Goal: Task Accomplishment & Management: Use online tool/utility

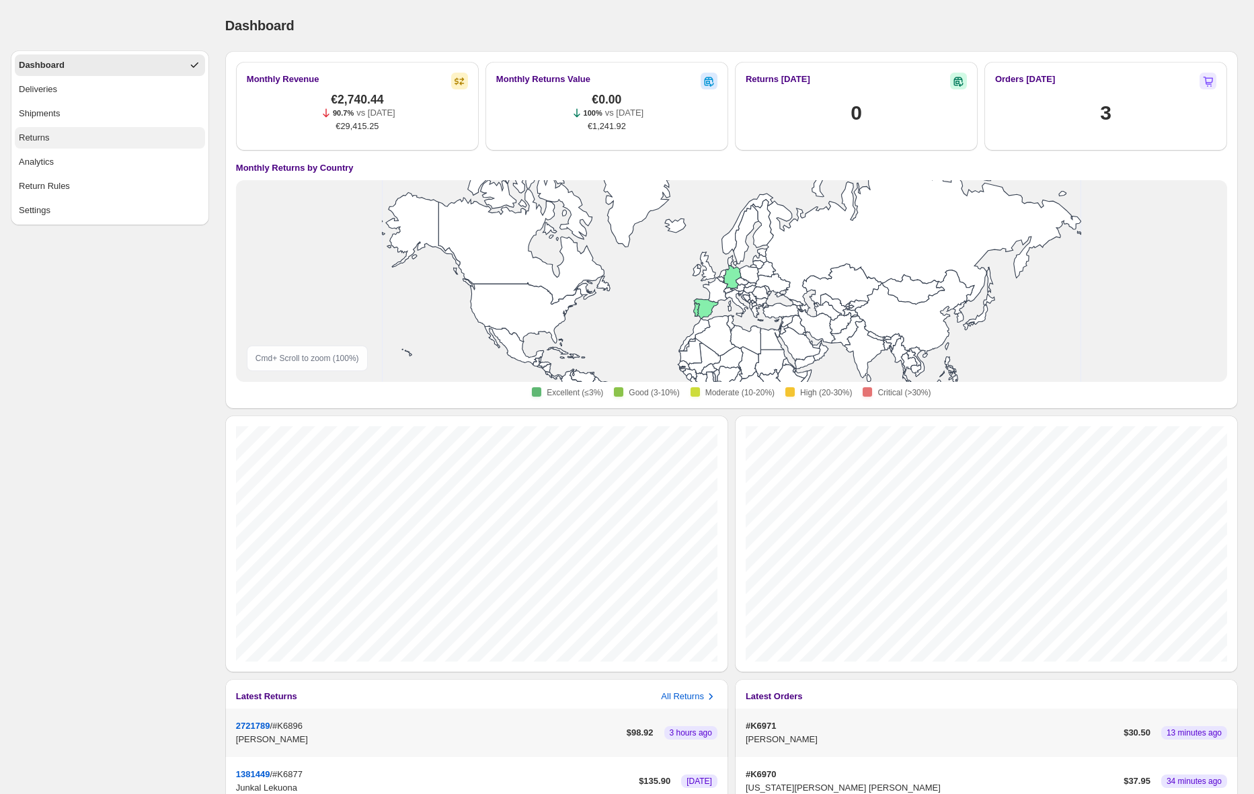
click at [61, 139] on button "Returns" at bounding box center [110, 138] width 190 height 22
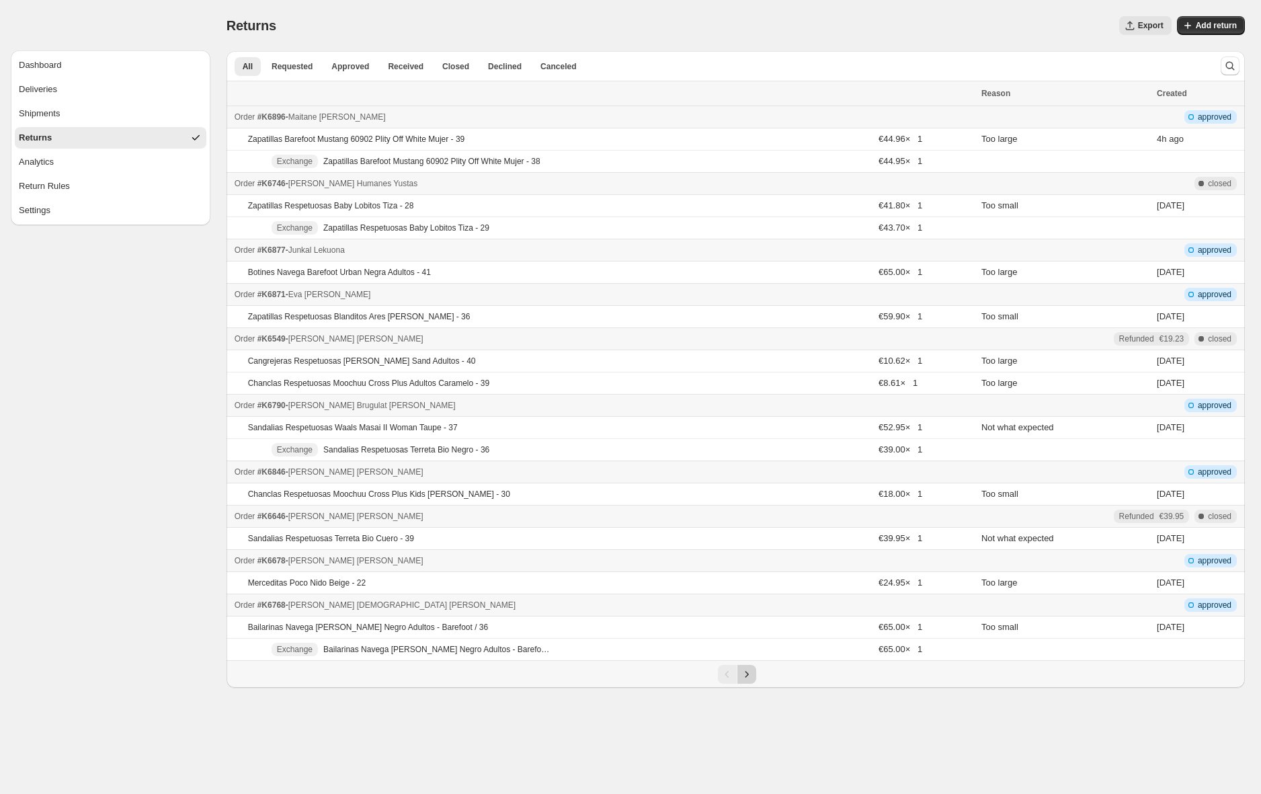
click at [749, 669] on icon "Next" at bounding box center [746, 674] width 13 height 13
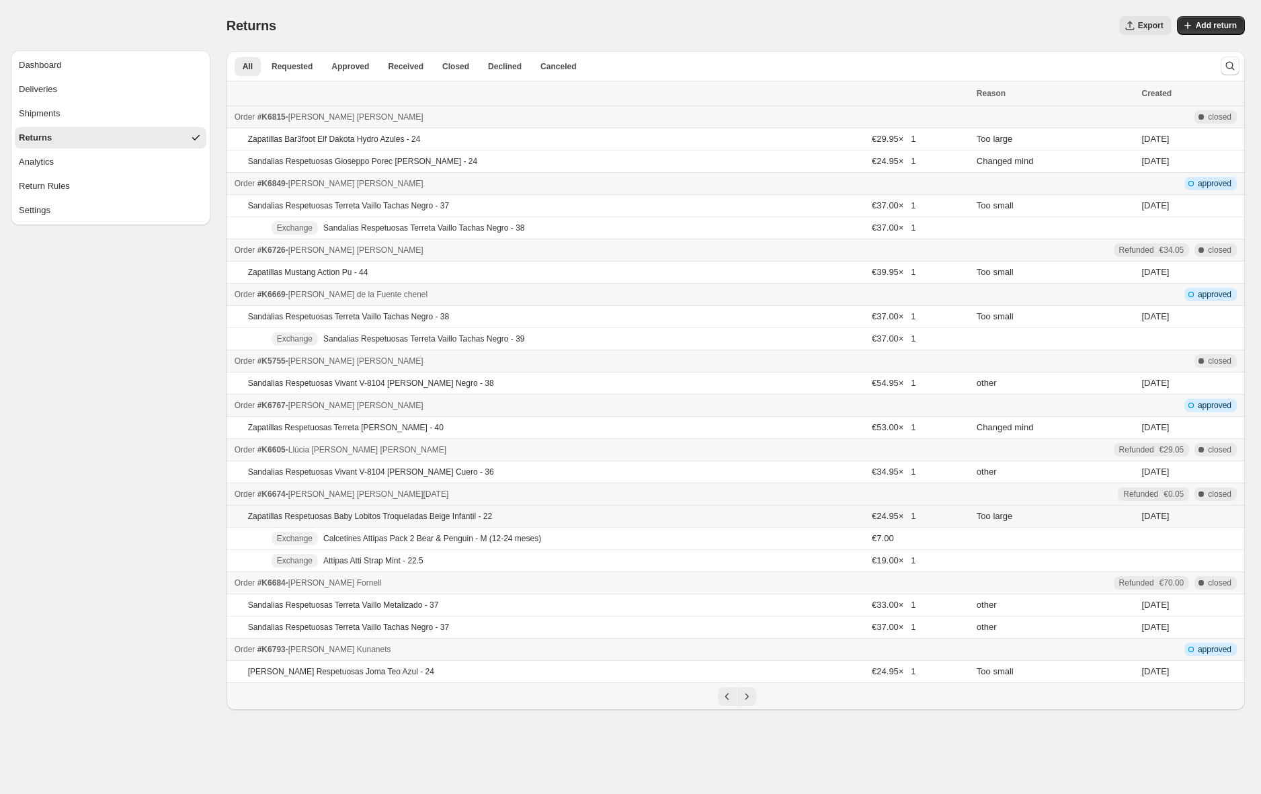
click at [585, 518] on td "Zapatillas Respetuosas Baby Lobitos Troqueladas Beige Infantil - 22" at bounding box center [547, 517] width 641 height 22
click at [360, 67] on span "Approved" at bounding box center [350, 66] width 38 height 11
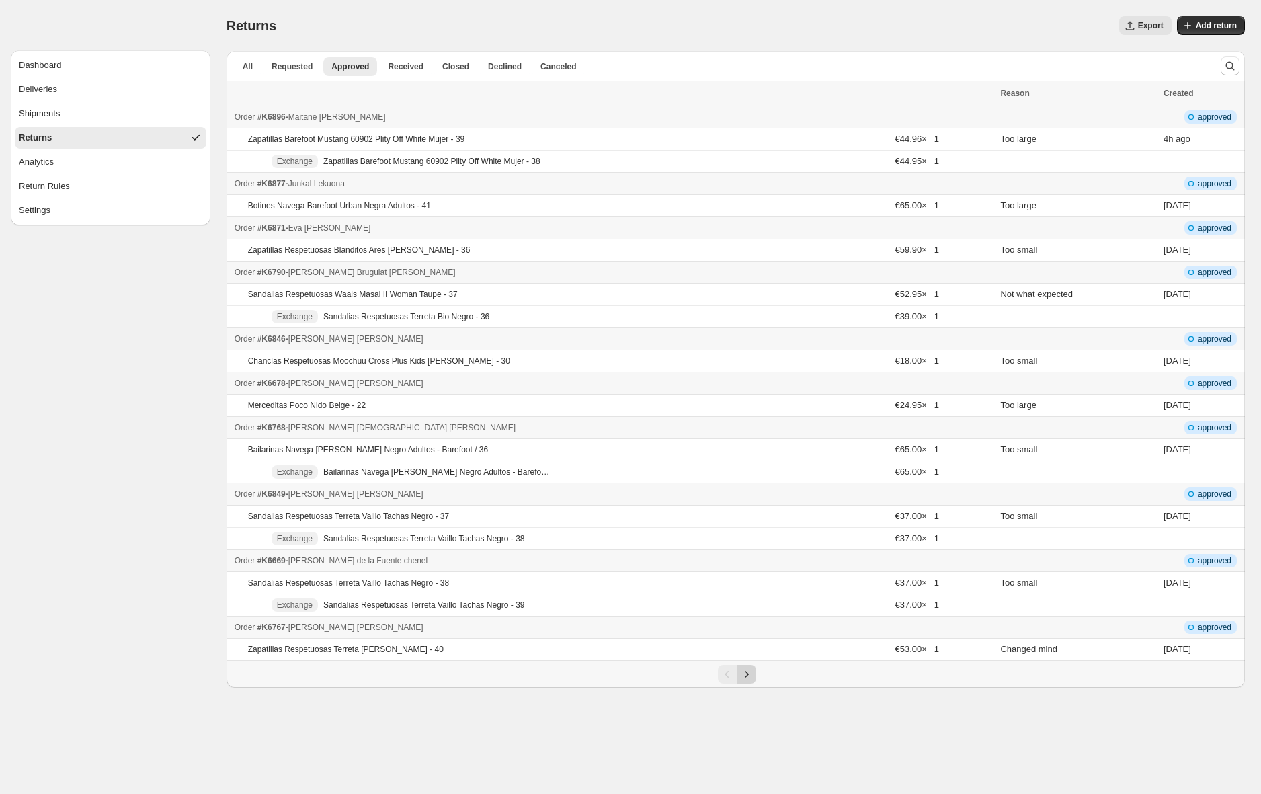
click at [748, 678] on icon "Next" at bounding box center [746, 674] width 13 height 13
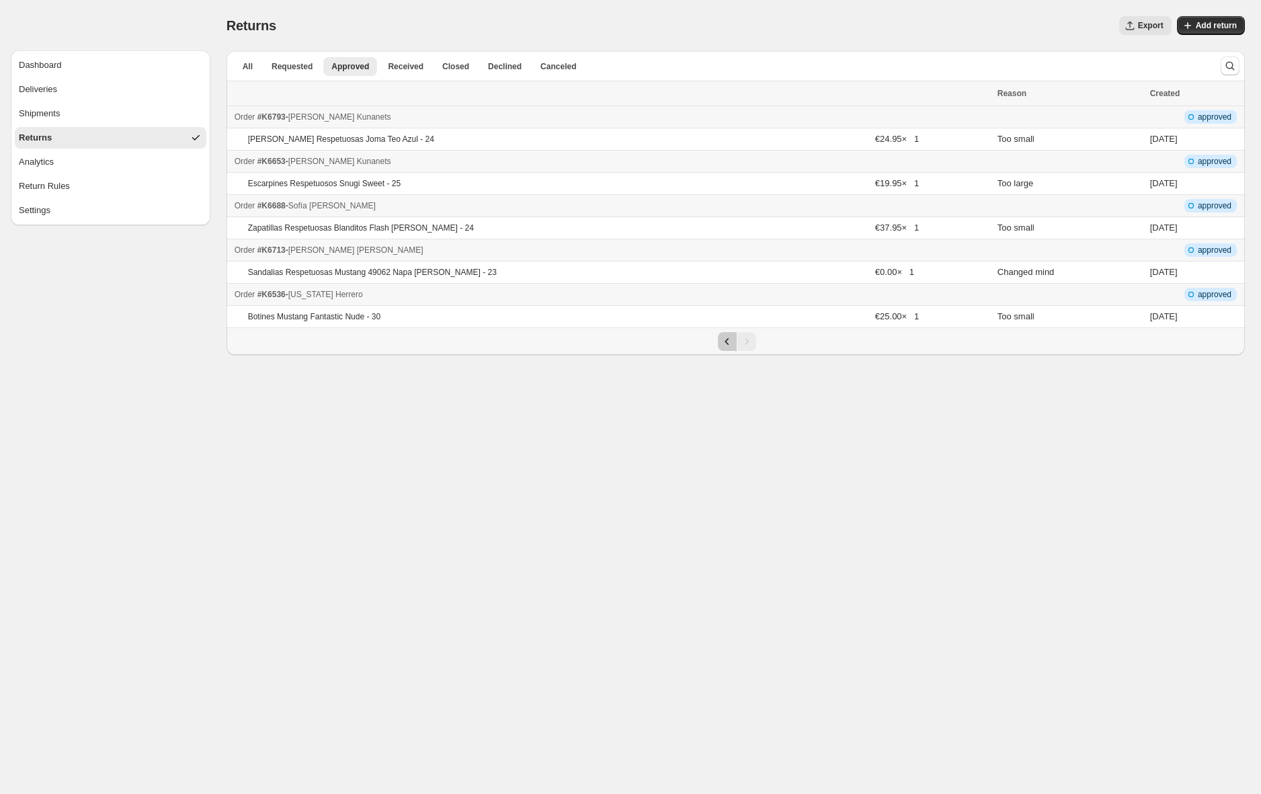
click at [724, 341] on icon "Previous" at bounding box center [727, 341] width 13 height 13
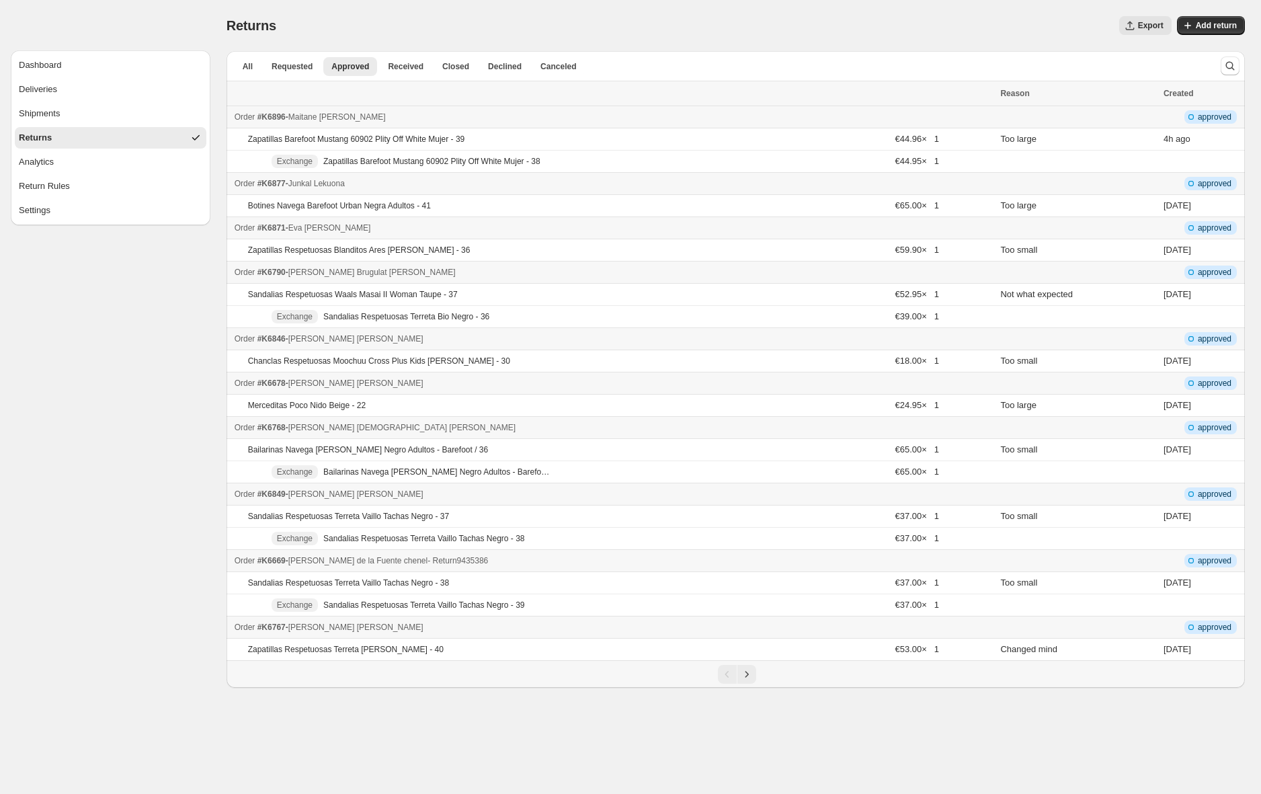
click at [590, 567] on td "Order #K6669 - Angela de la Fuente chenel - Return 9435386" at bounding box center [612, 561] width 770 height 22
click at [497, 567] on td "Order #K6669 - Angela de la Fuente chenel - Return 9435386" at bounding box center [612, 561] width 770 height 22
drag, startPoint x: 508, startPoint y: 558, endPoint x: 480, endPoint y: 559, distance: 27.6
click at [495, 559] on div "Order #K6669 - Angela de la Fuente chenel - Return 9435386" at bounding box center [614, 560] width 758 height 13
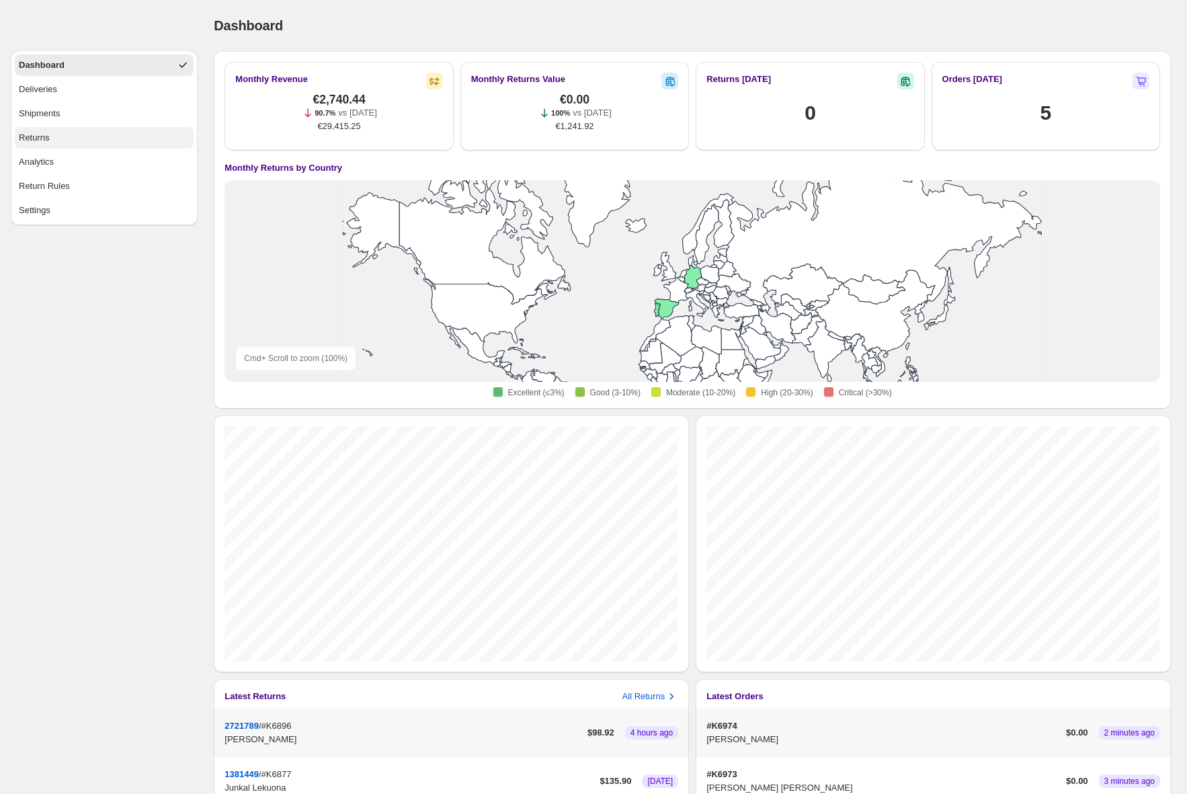
click at [64, 135] on button "Returns" at bounding box center [104, 138] width 179 height 22
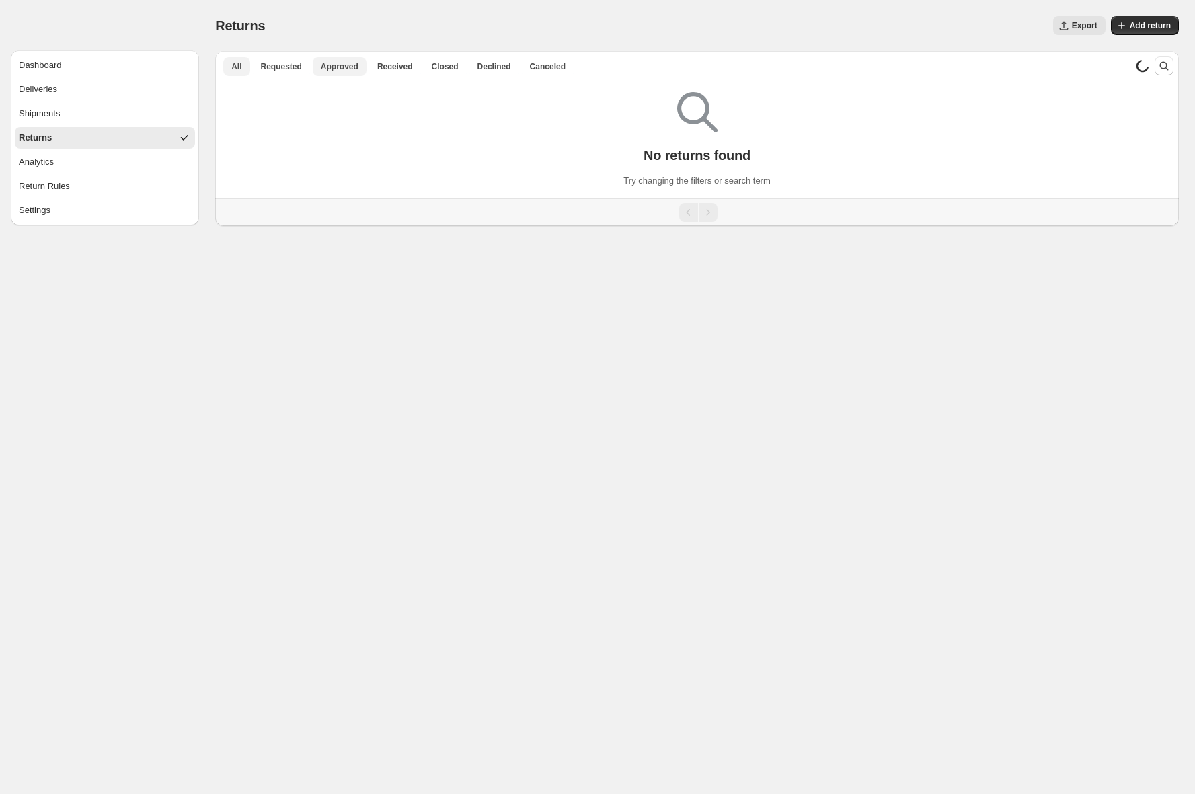
click at [347, 67] on span "Approved" at bounding box center [340, 66] width 38 height 11
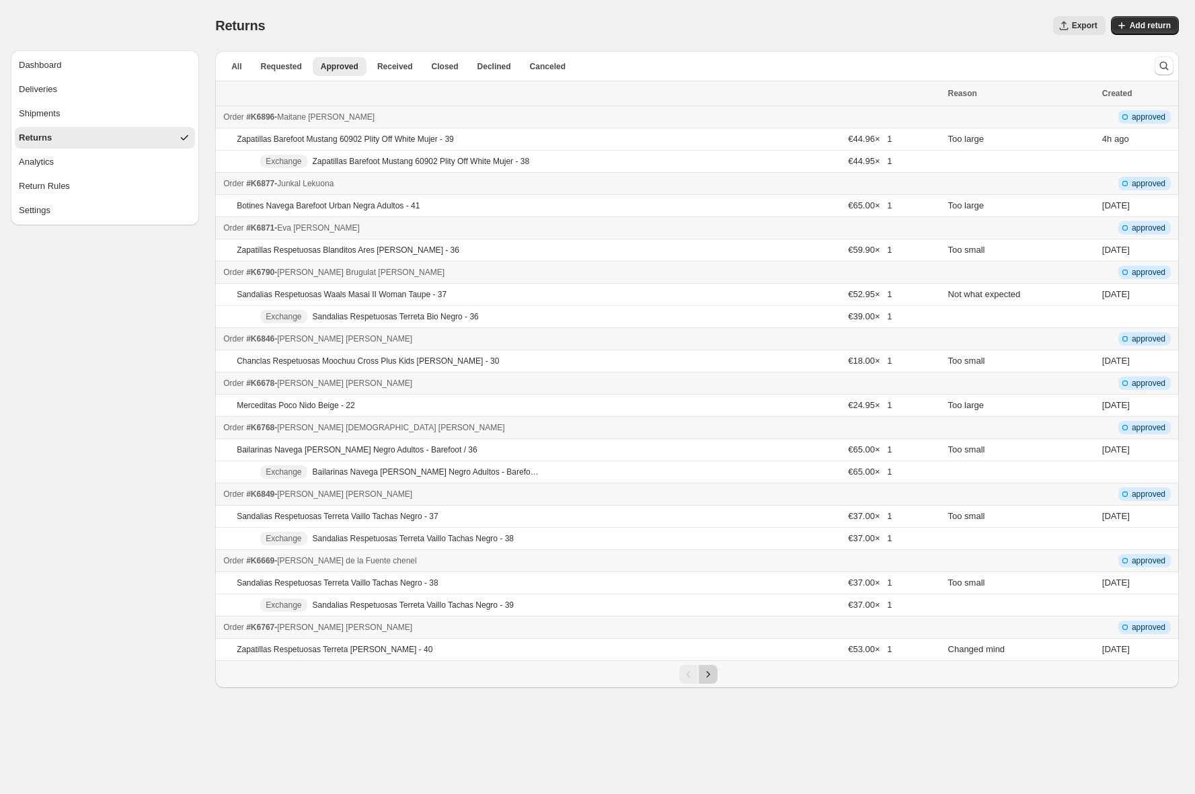
click at [709, 670] on icon "Next" at bounding box center [707, 674] width 13 height 13
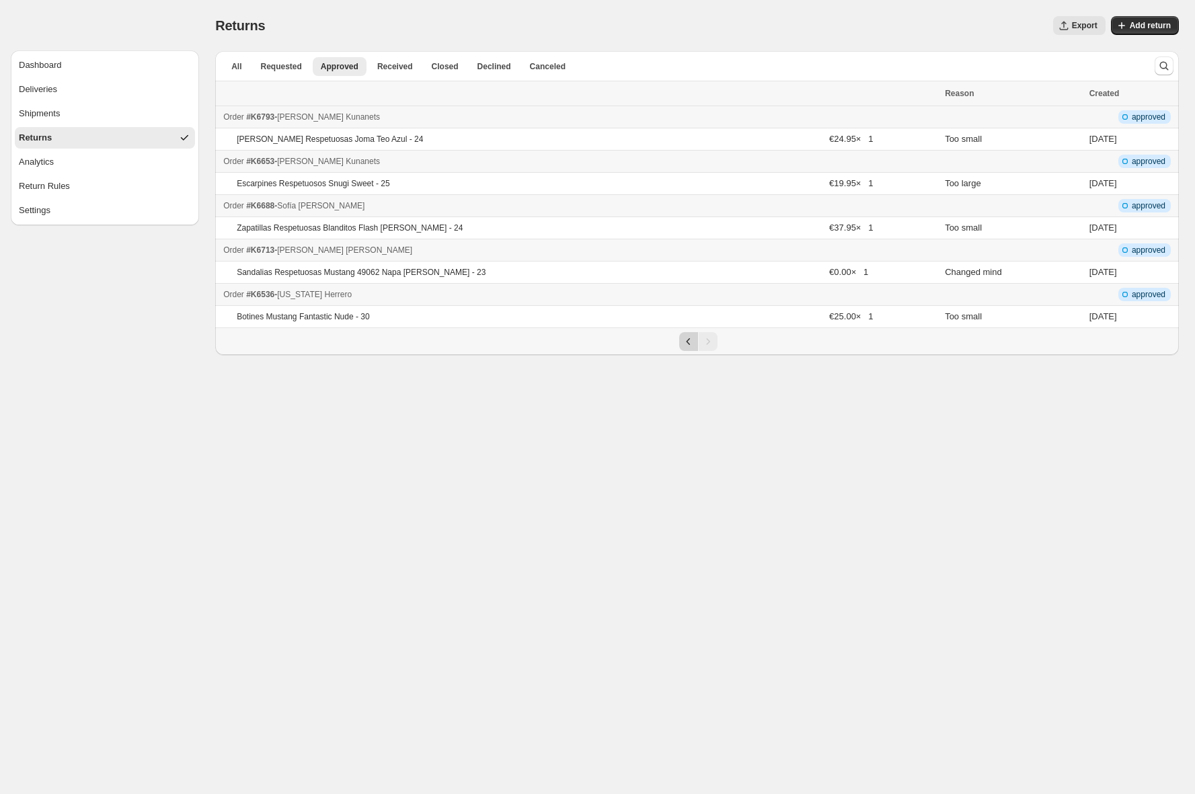
click at [686, 344] on icon "Previous" at bounding box center [688, 341] width 13 height 13
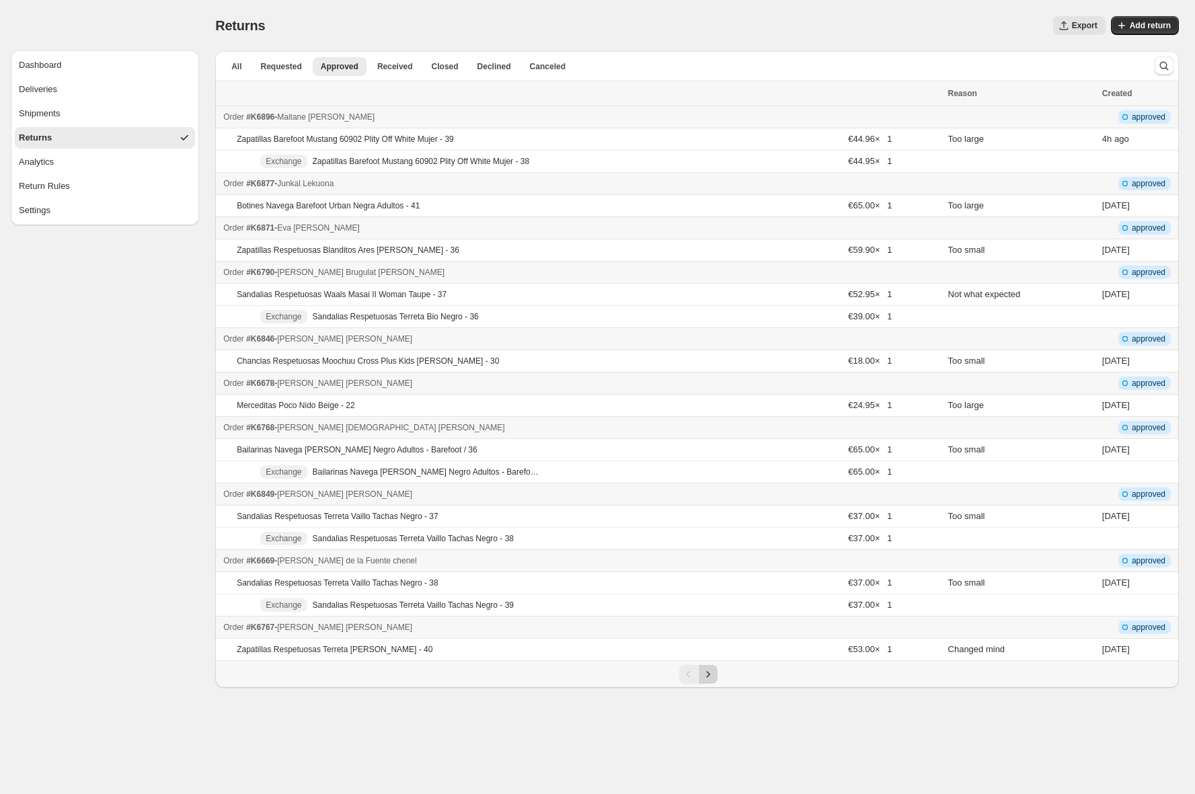
click at [712, 678] on icon "Next" at bounding box center [707, 674] width 13 height 13
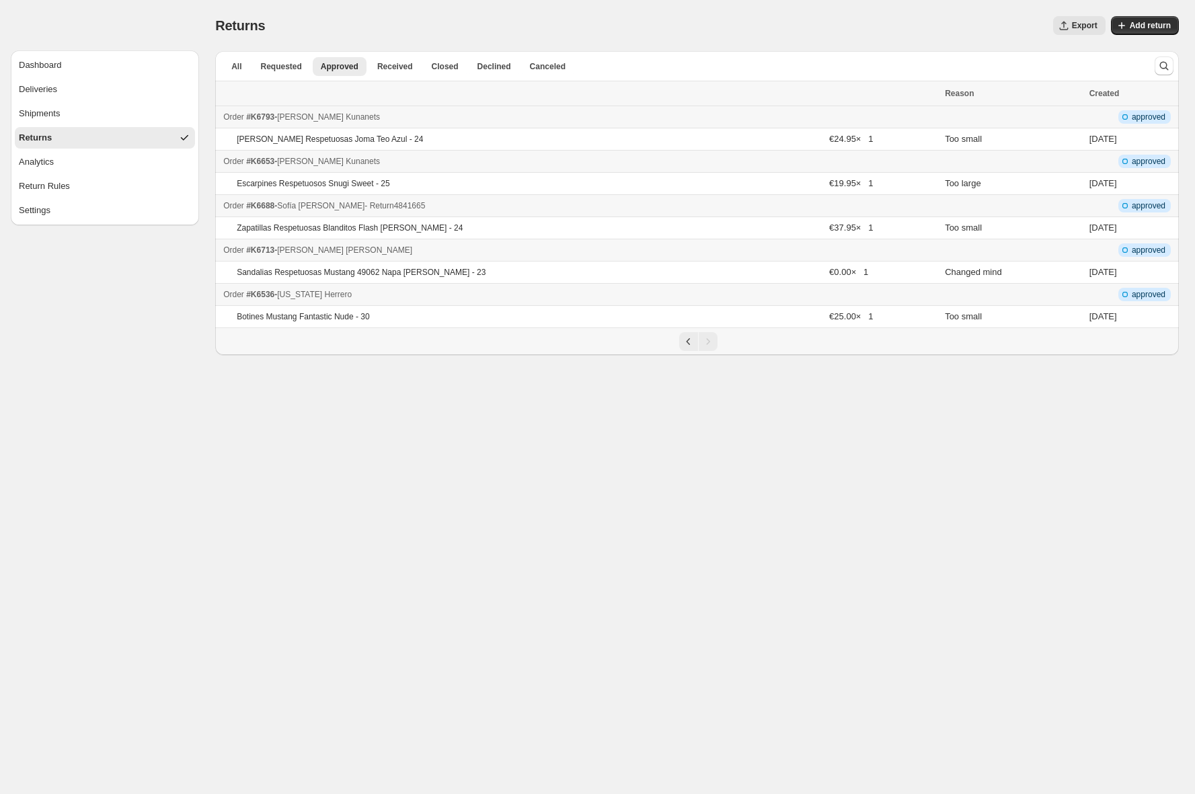
click at [487, 208] on div "Order #K6688 - Sofía Sanchón Rivera - Return 4841665" at bounding box center [579, 205] width 713 height 13
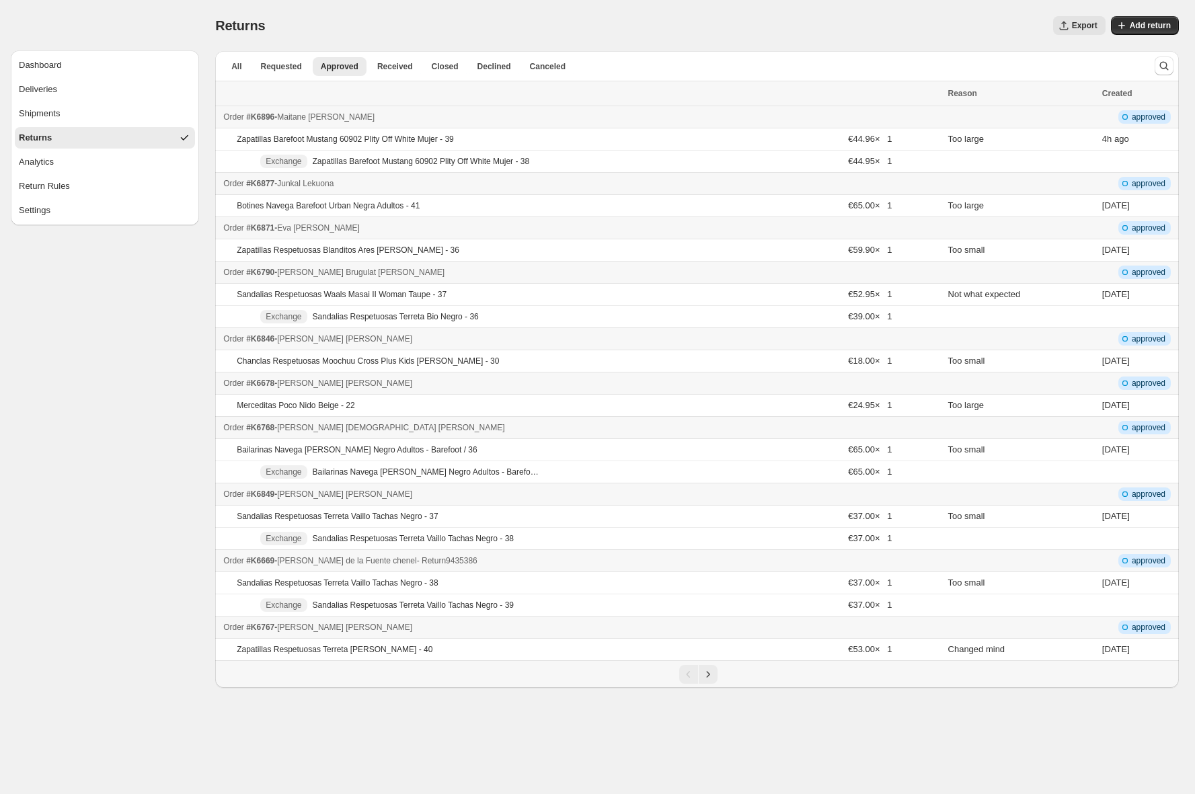
click at [365, 561] on span "Angela de la Fuente chenel" at bounding box center [346, 560] width 139 height 9
click at [354, 496] on span "Alba Rodríguez Torres" at bounding box center [344, 493] width 135 height 9
click at [517, 429] on div "Order #K6768 - Delia Pastor Marente - Return 1666269" at bounding box center [581, 427] width 716 height 13
click at [444, 271] on span "- Return 5342723" at bounding box center [474, 272] width 61 height 9
click at [484, 118] on div "Order #K6896 - Maitane Santisteban López - Return 2721789" at bounding box center [581, 116] width 716 height 13
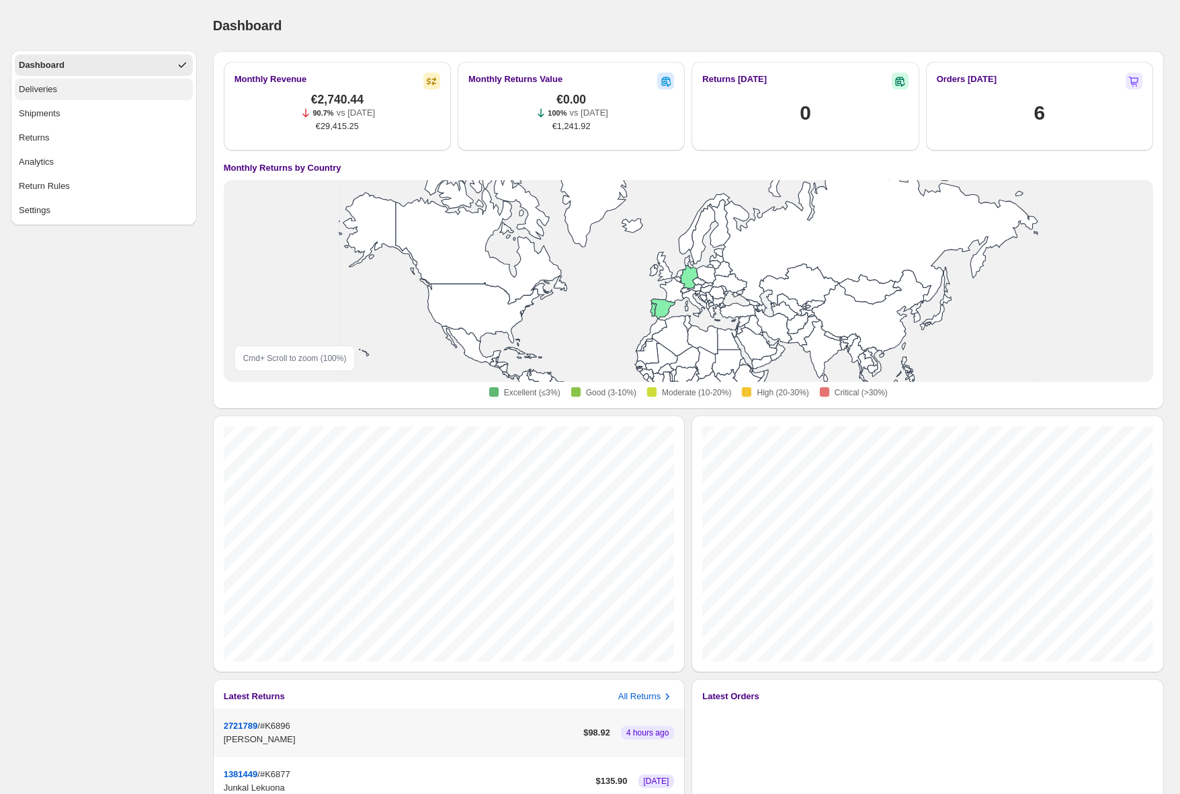
click at [107, 96] on button "Deliveries" at bounding box center [104, 90] width 178 height 22
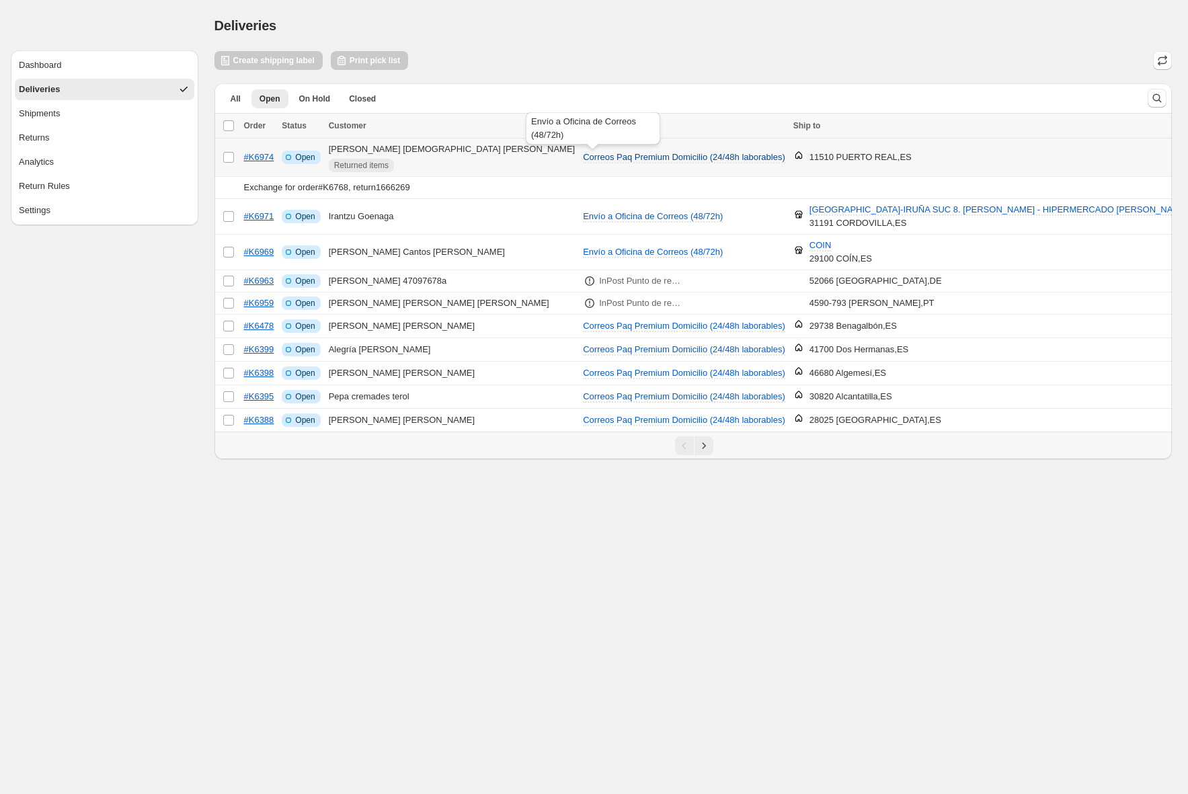
click at [583, 157] on span "Correos Paq Premium Domicilio (24/48h laborables)" at bounding box center [684, 157] width 202 height 10
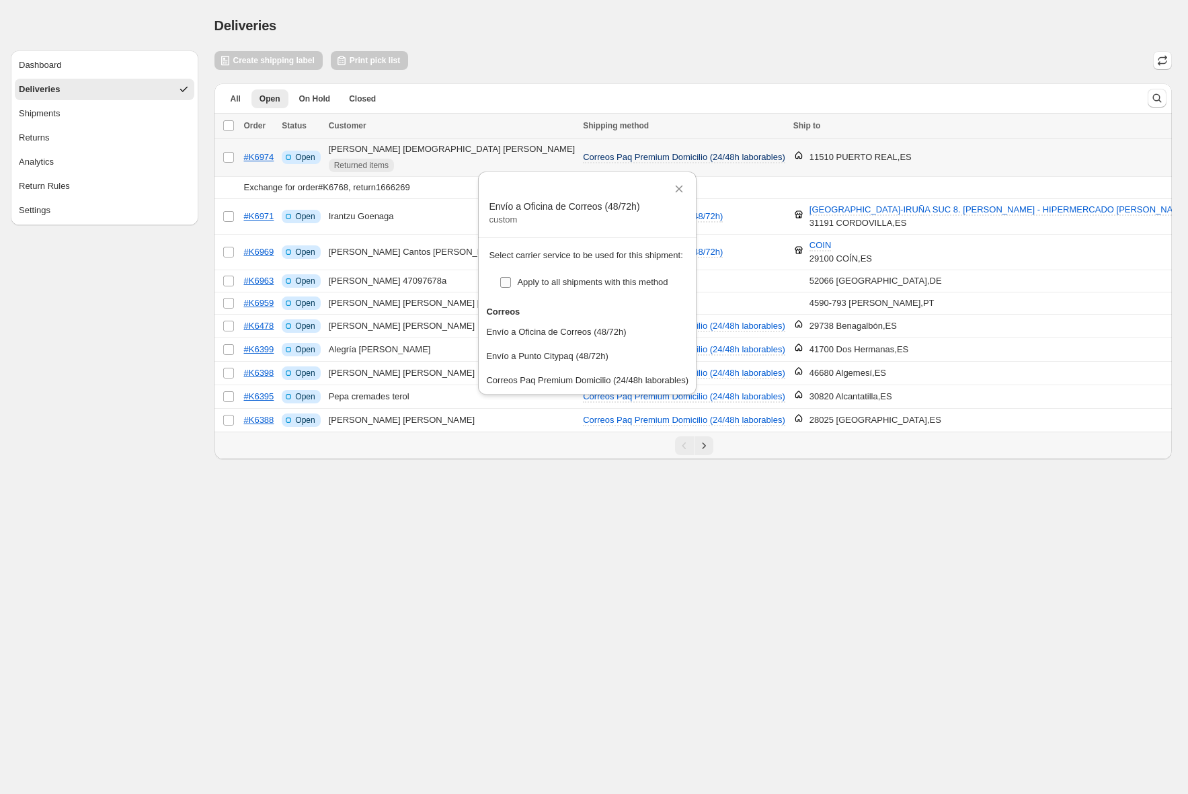
click at [561, 284] on span "Apply to all shipments with this method" at bounding box center [592, 282] width 151 height 10
click at [535, 282] on span "Apply to all shipments with this method" at bounding box center [592, 282] width 151 height 10
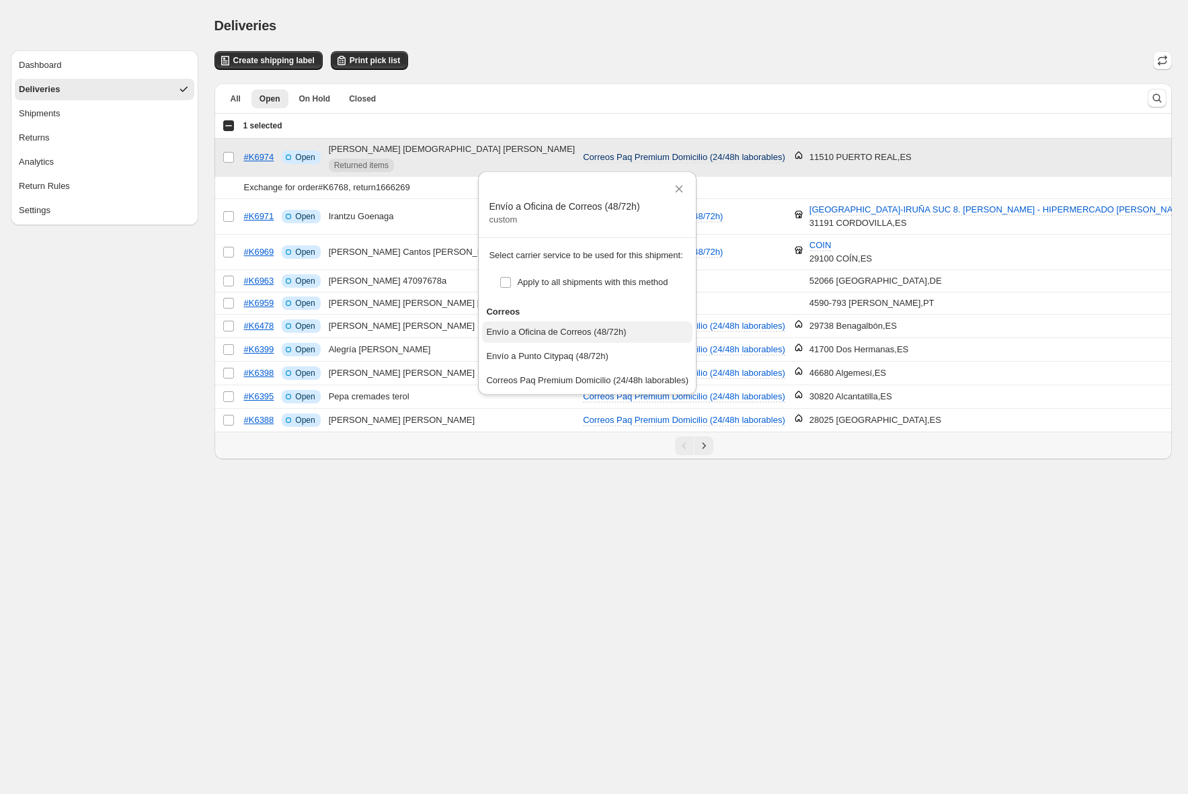
click at [557, 331] on div "Envío a Oficina de Correos (48/72h)" at bounding box center [556, 331] width 140 height 13
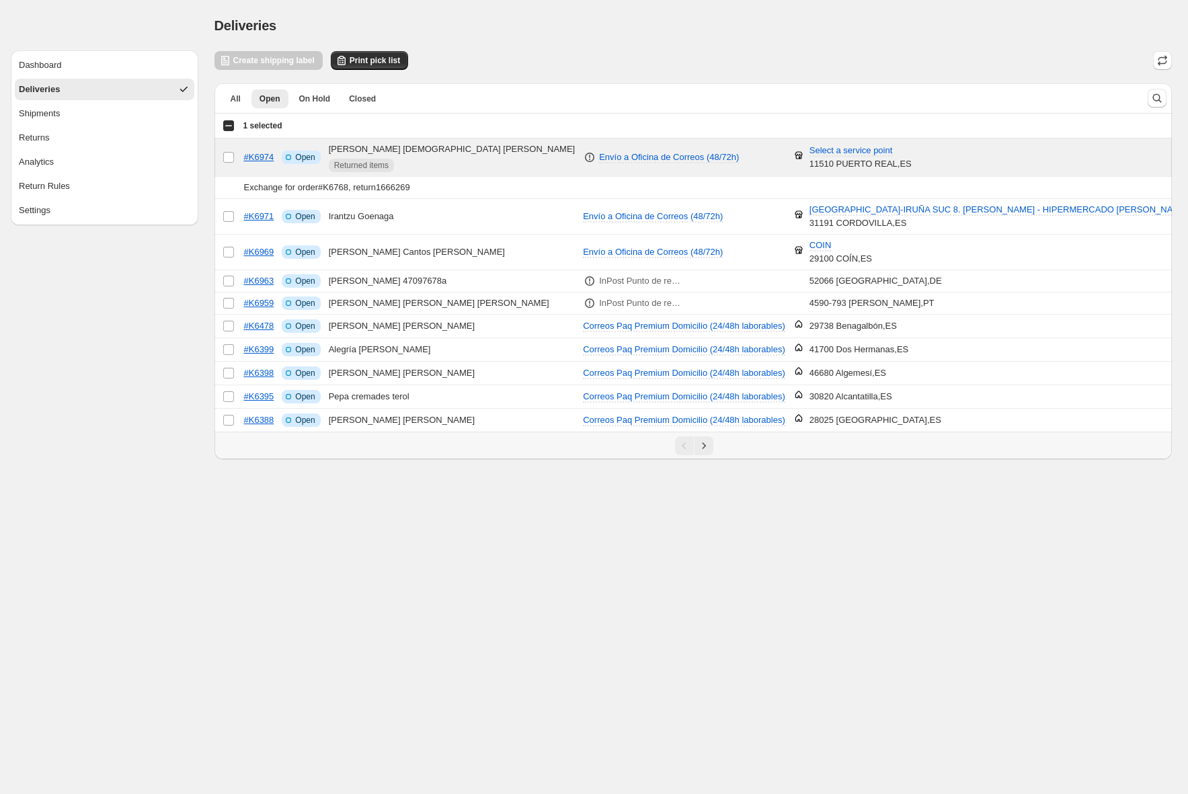
click at [246, 54] on div "Deliveries. This page is ready Deliveries Create All Create shipping label Prin…" at bounding box center [693, 229] width 990 height 459
click at [245, 61] on div "Create shipping label Print pick list" at bounding box center [311, 60] width 194 height 19
click at [563, 46] on div "Deliveries. This page is ready Deliveries" at bounding box center [693, 25] width 958 height 51
click at [440, 153] on td "Delia Pastor Marente Returned items" at bounding box center [452, 157] width 255 height 38
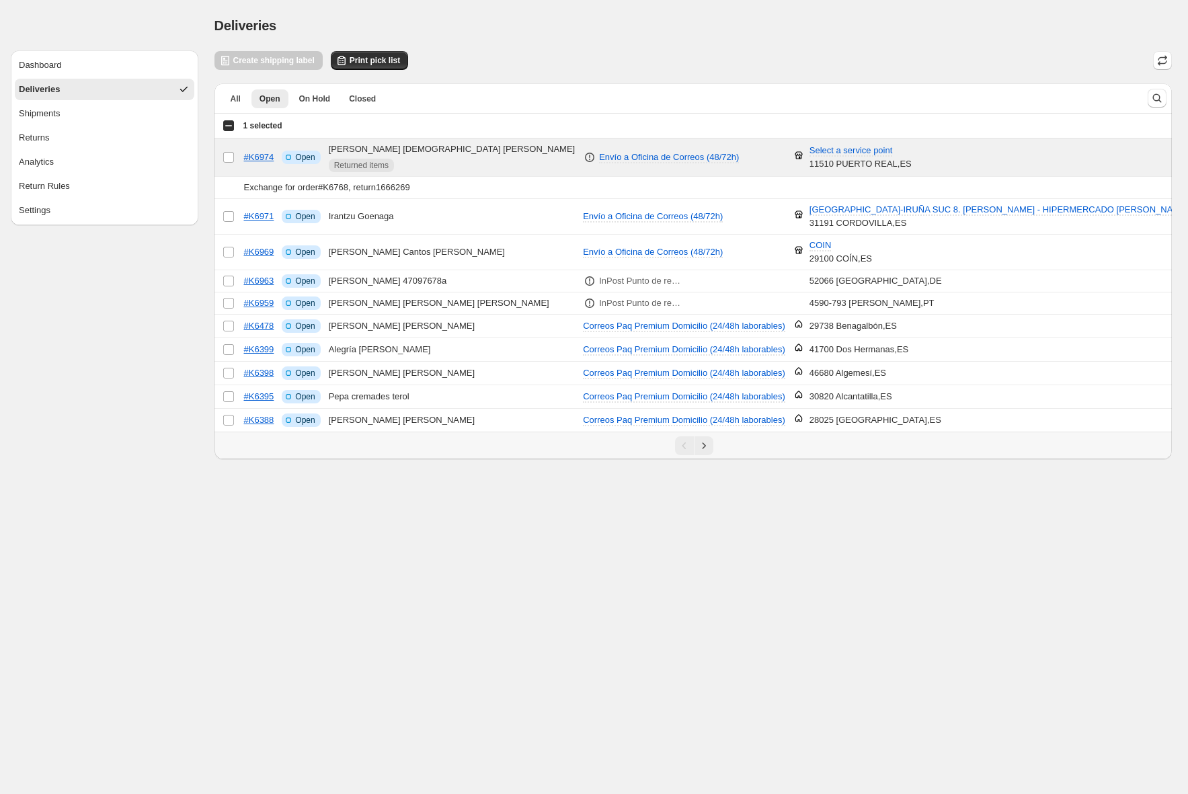
click at [270, 65] on div "Create shipping label Print pick list" at bounding box center [311, 60] width 194 height 19
click at [599, 157] on span "Envío a Oficina de Correos (48/72h)" at bounding box center [669, 157] width 140 height 10
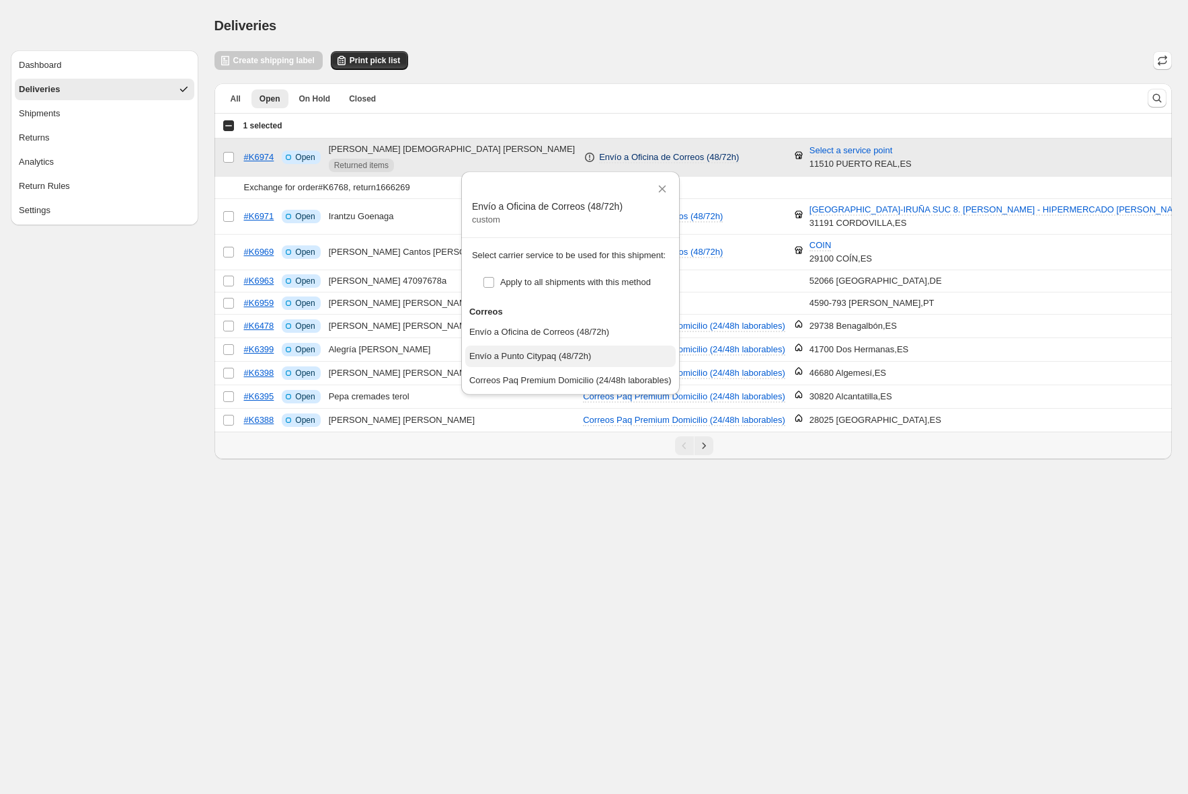
click at [545, 360] on div "Envío a Punto Citypaq (48/72h)" at bounding box center [530, 356] width 122 height 13
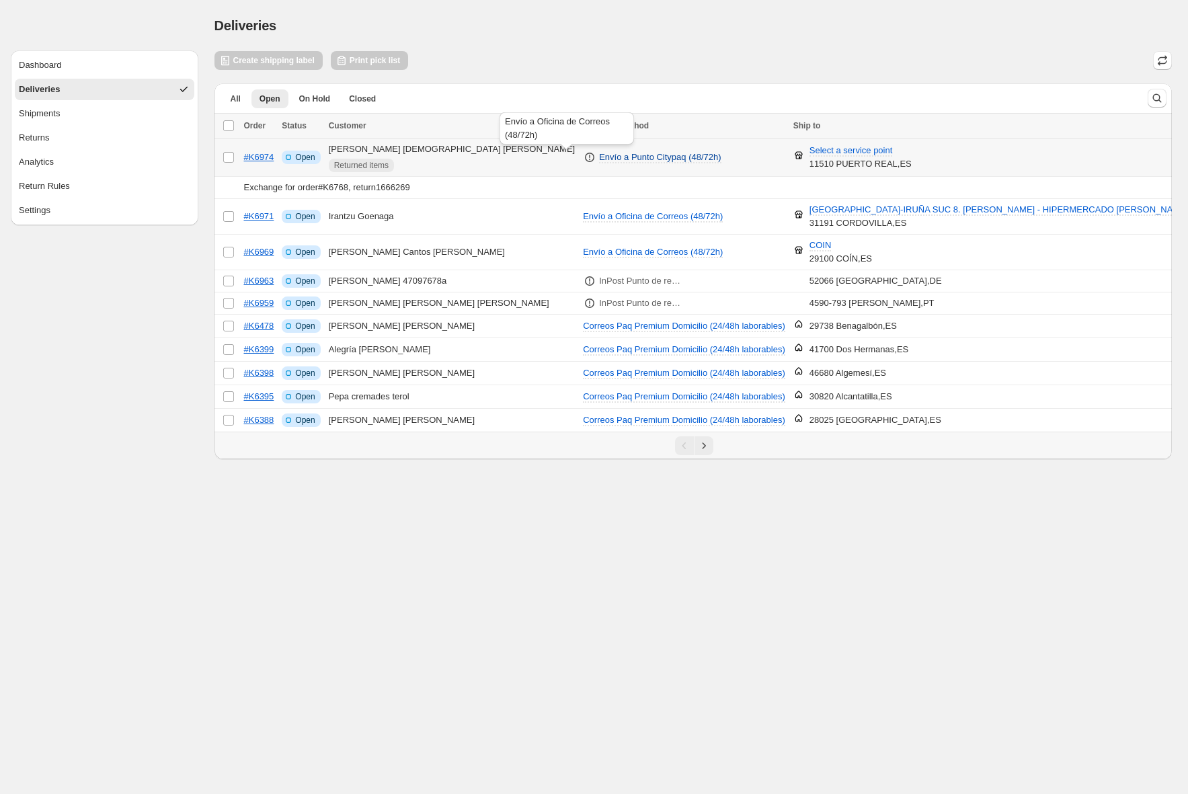
click at [599, 159] on span "Envío a Punto Citypaq (48/72h)" at bounding box center [660, 157] width 122 height 10
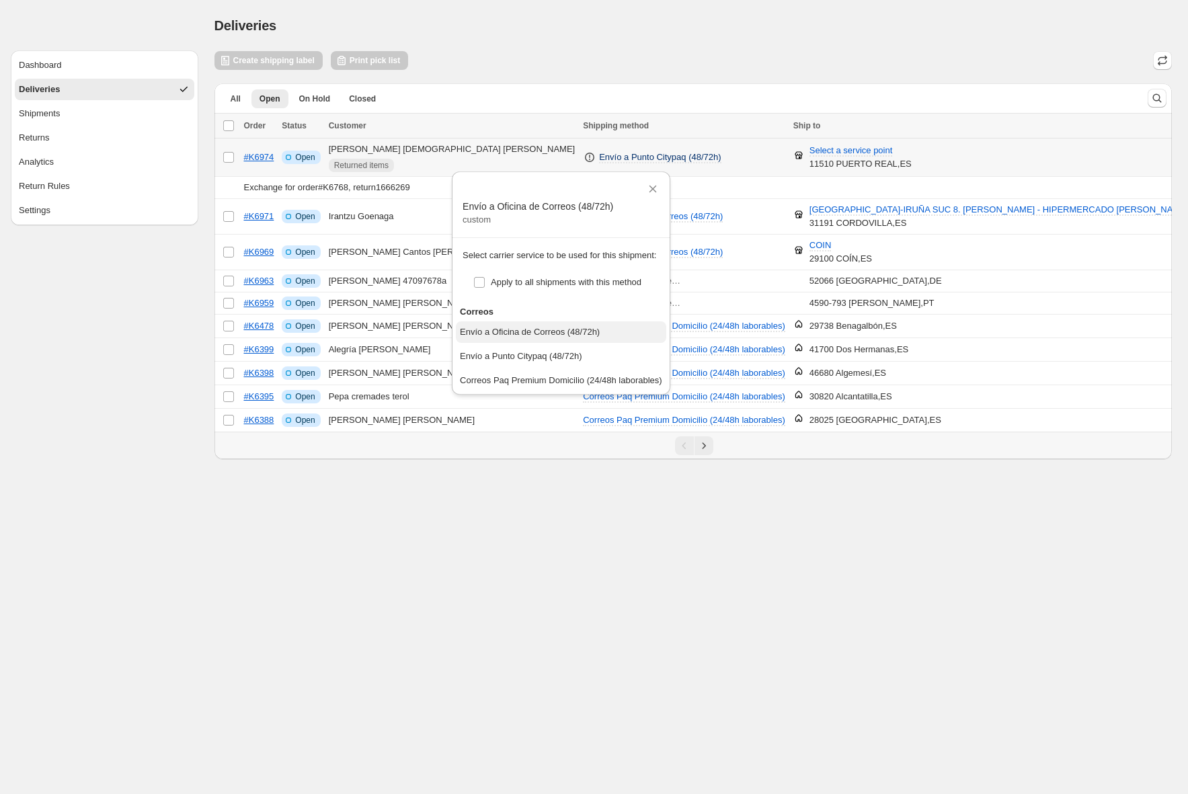
click at [559, 327] on div "Envío a Oficina de Correos (48/72h)" at bounding box center [530, 331] width 140 height 13
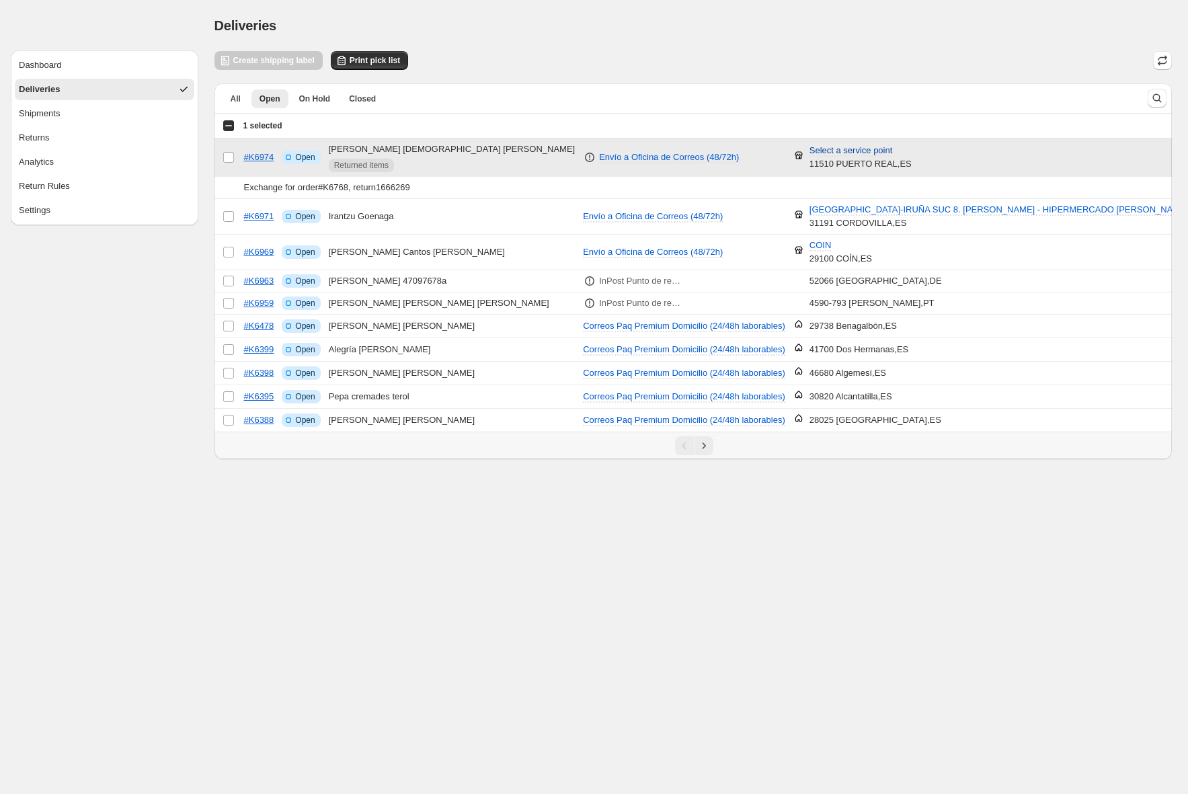
click at [815, 152] on span "Select a service point" at bounding box center [850, 150] width 83 height 11
click at [743, 199] on input "Search by postal code" at bounding box center [791, 200] width 186 height 22
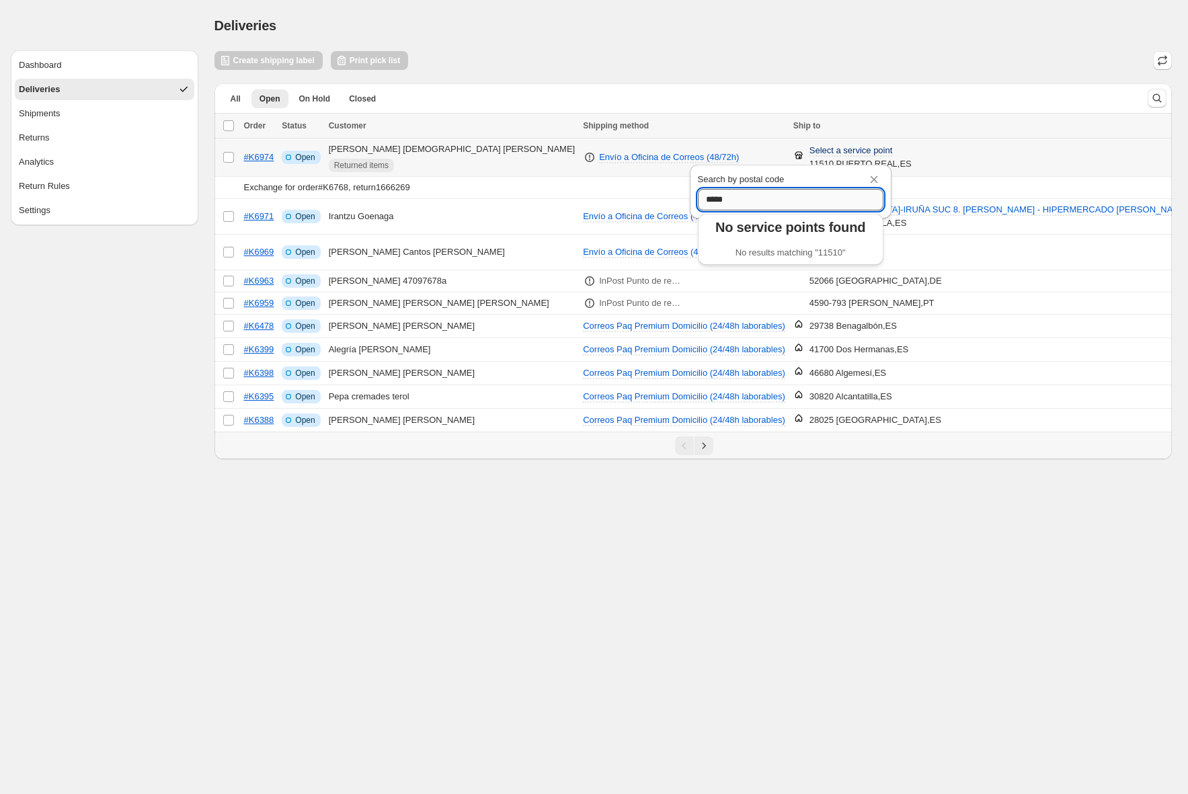
click at [733, 199] on input "*****" at bounding box center [791, 200] width 186 height 22
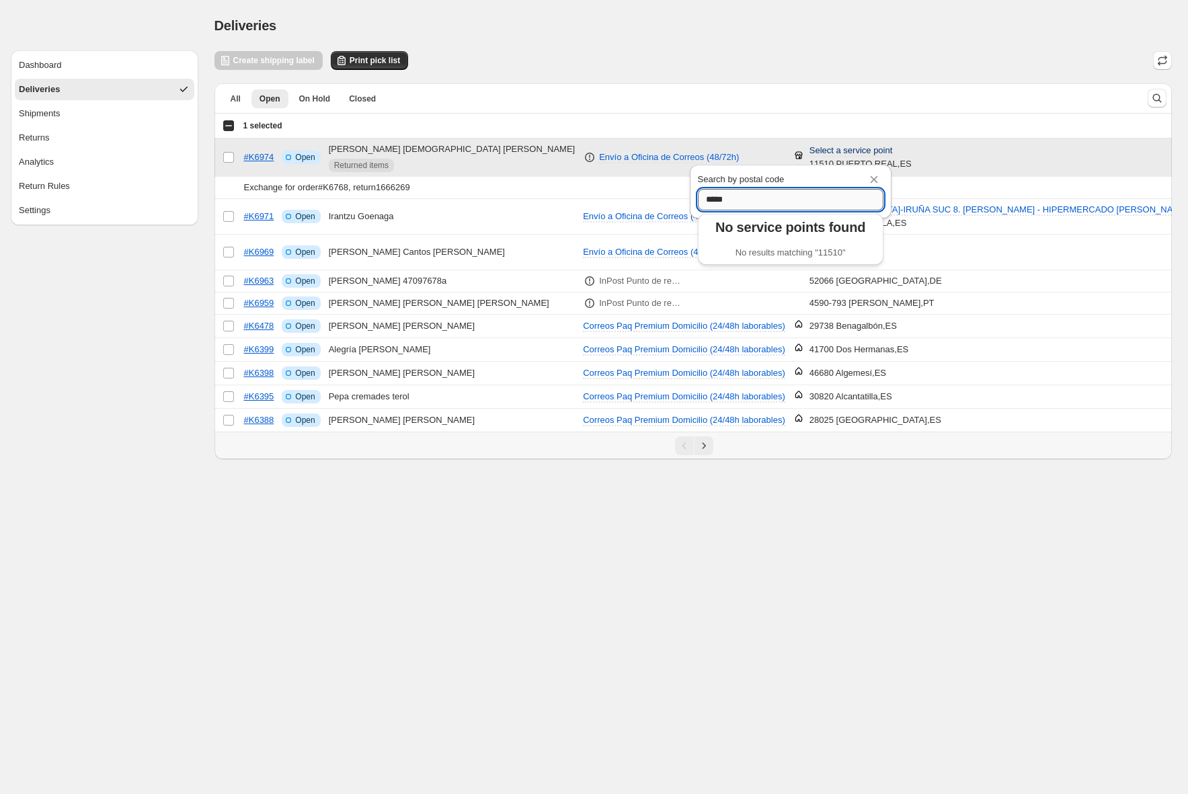
click at [749, 198] on input "*****" at bounding box center [791, 200] width 186 height 22
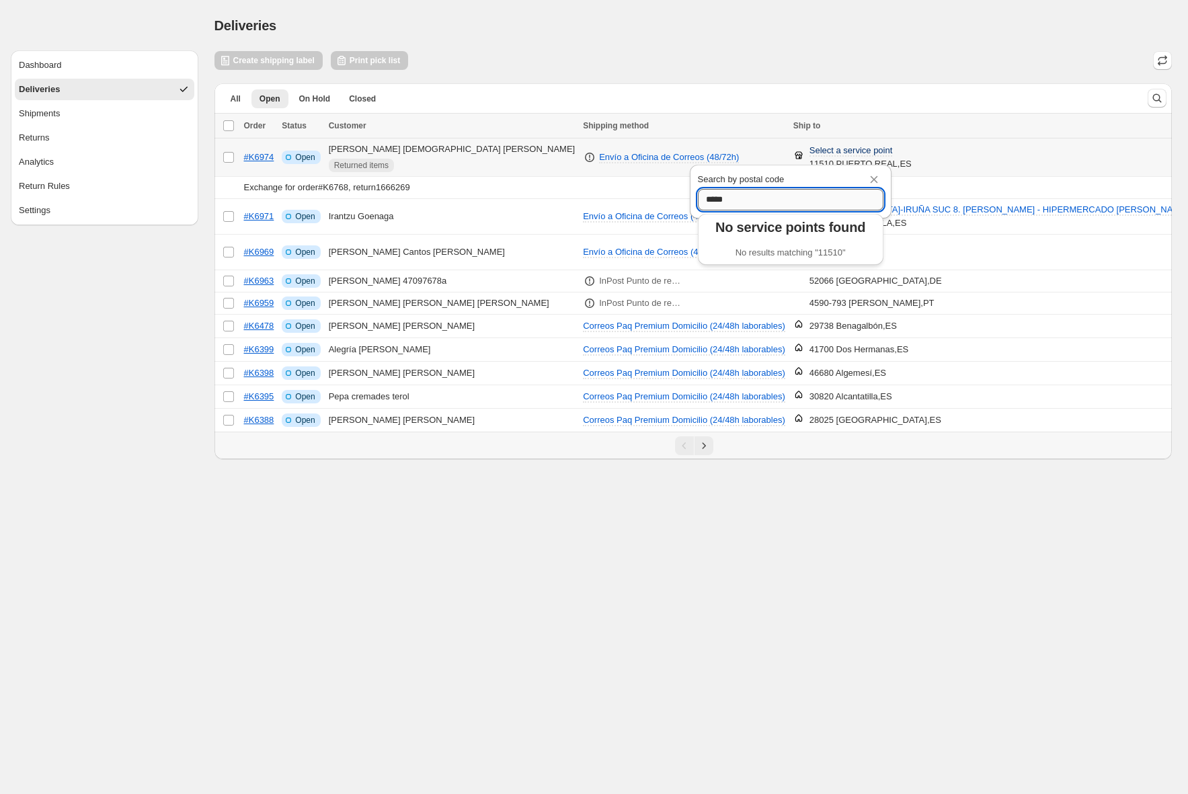
type input "*****"
click at [741, 202] on input "*****" at bounding box center [791, 200] width 186 height 22
drag, startPoint x: 750, startPoint y: 200, endPoint x: 669, endPoint y: 199, distance: 81.4
click at [669, 199] on div "Dashboard Deliveries Shipments Returns Analytics Return Rules Settings Deliveri…" at bounding box center [594, 229] width 1188 height 459
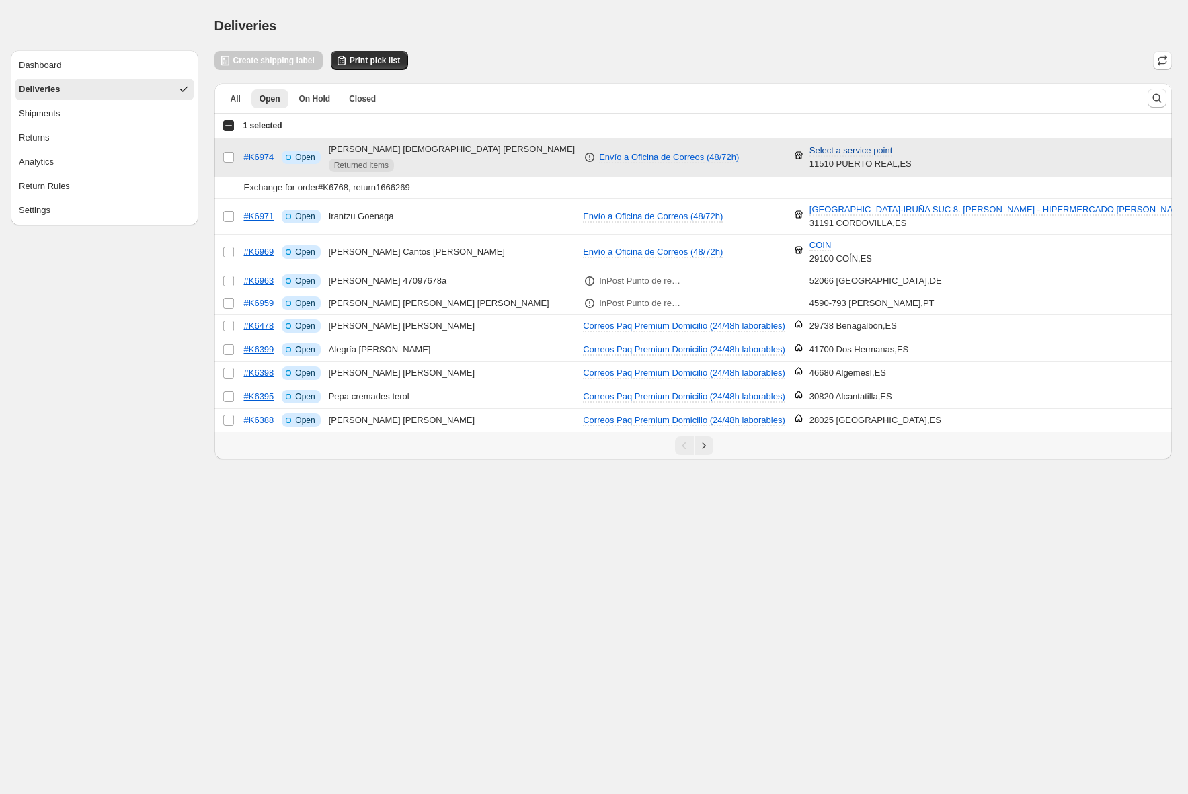
click at [809, 151] on span "Select a service point" at bounding box center [850, 150] width 83 height 11
click at [746, 197] on input "*****" at bounding box center [791, 200] width 186 height 22
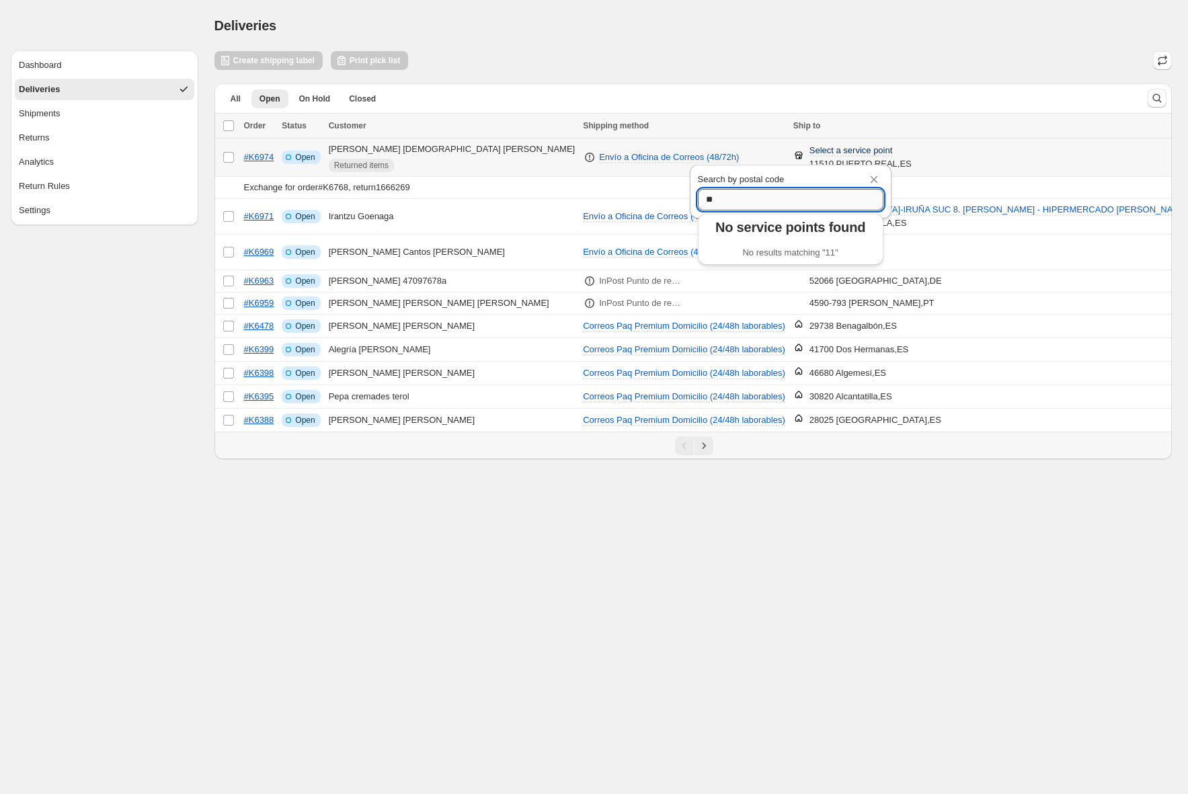
type input "*"
click at [873, 187] on button "Close" at bounding box center [874, 179] width 16 height 16
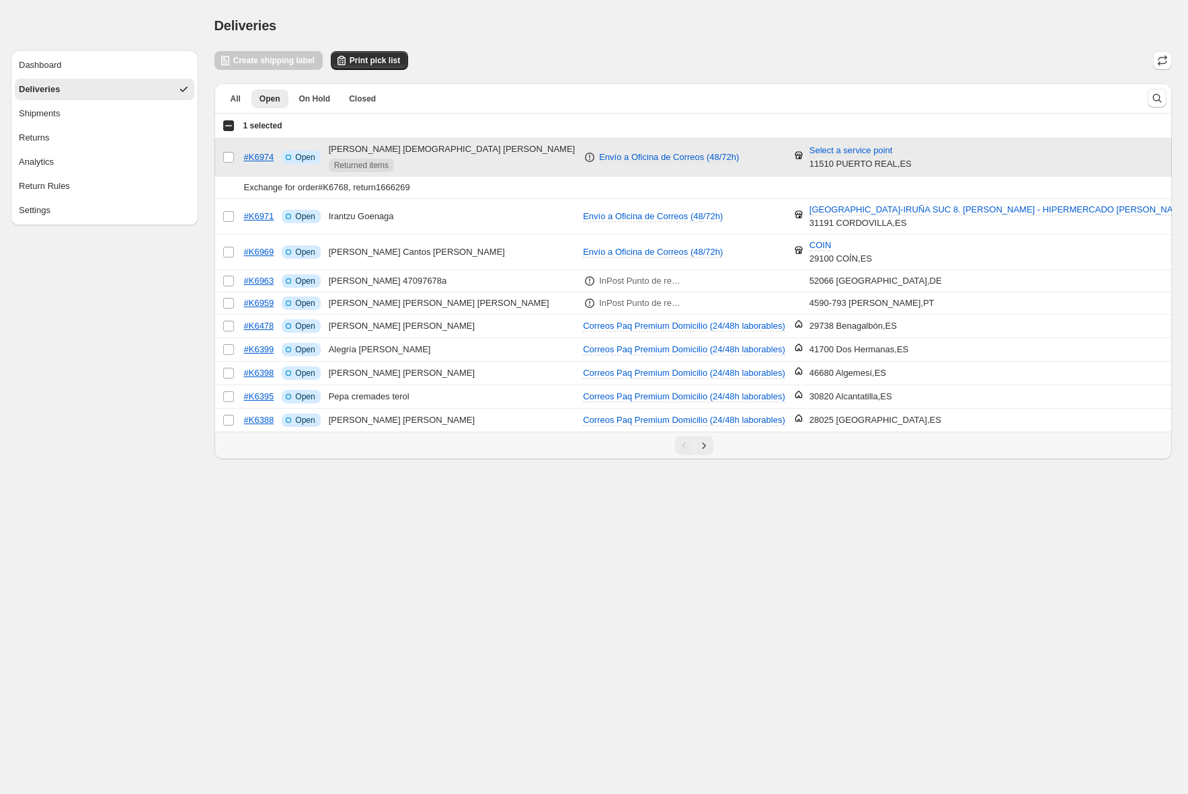
click at [809, 164] on div "Select a service point 11510 PUERTO REAL , ES" at bounding box center [860, 157] width 102 height 27
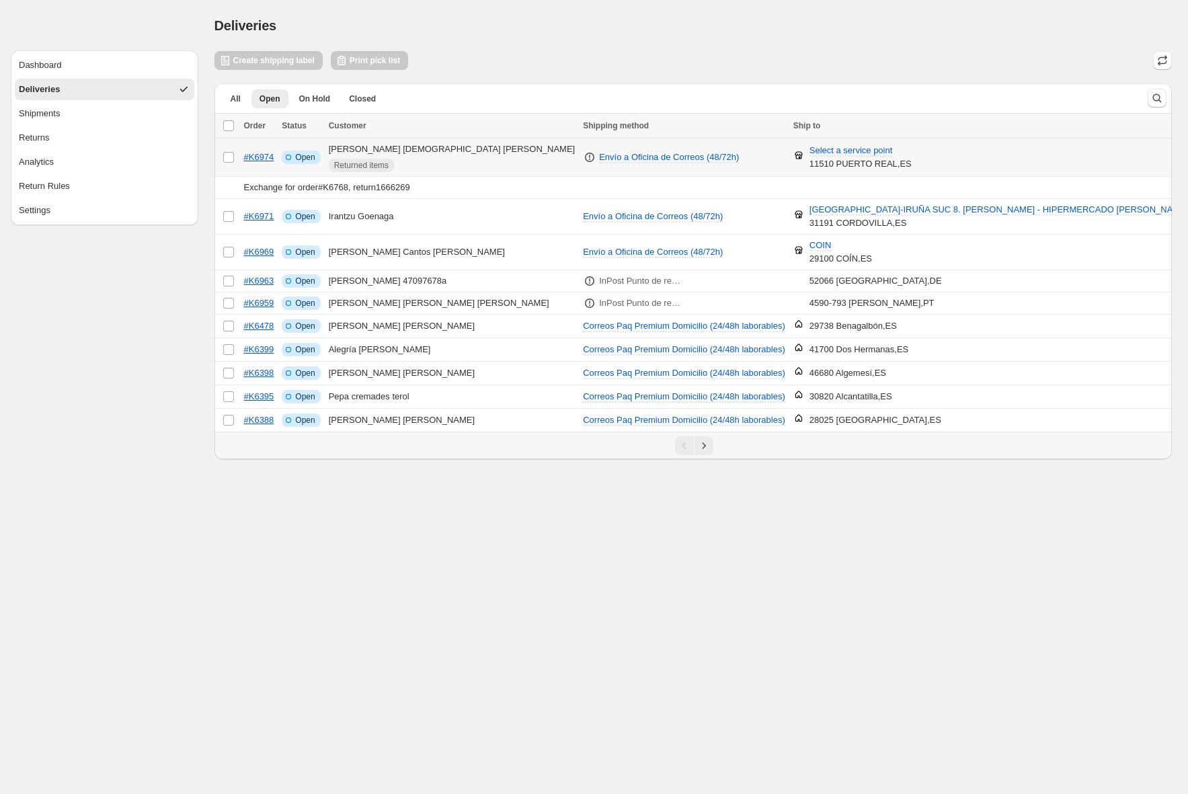
click at [257, 163] on td "#K6974" at bounding box center [259, 157] width 38 height 38
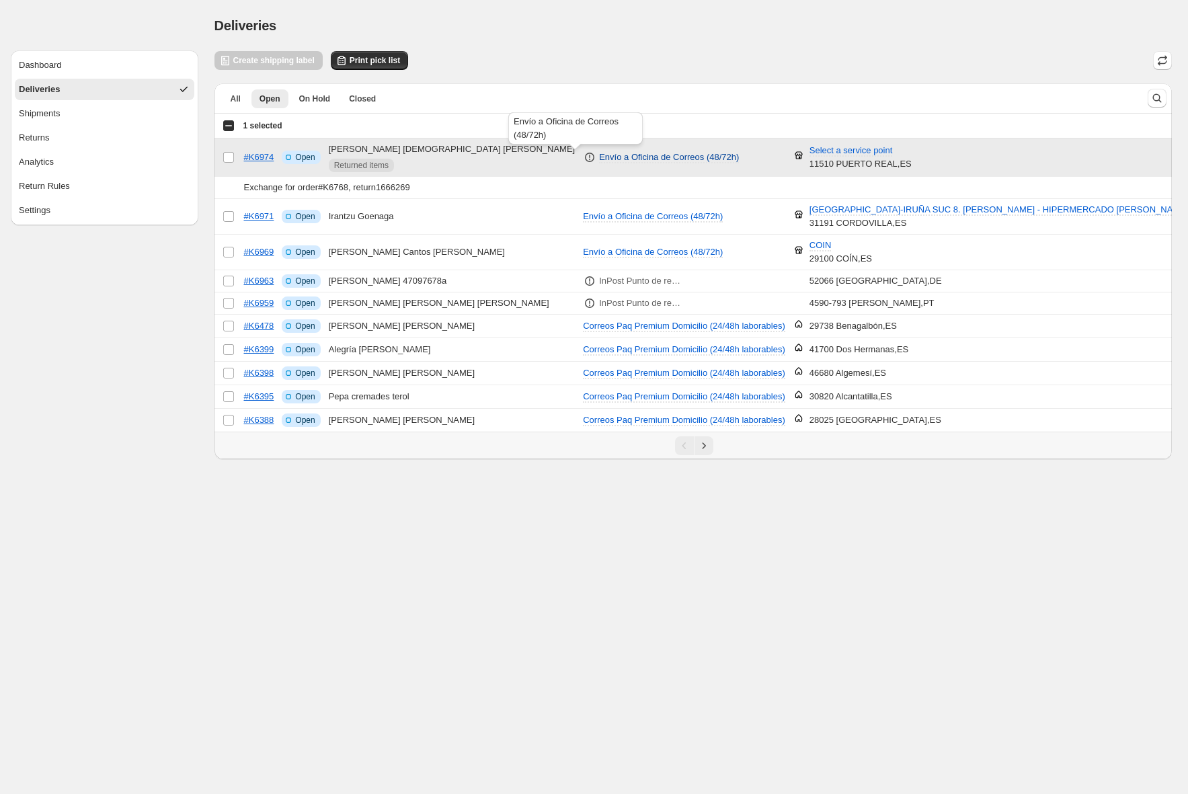
click at [599, 159] on span "Envío a Oficina de Correos (48/72h)" at bounding box center [669, 157] width 140 height 10
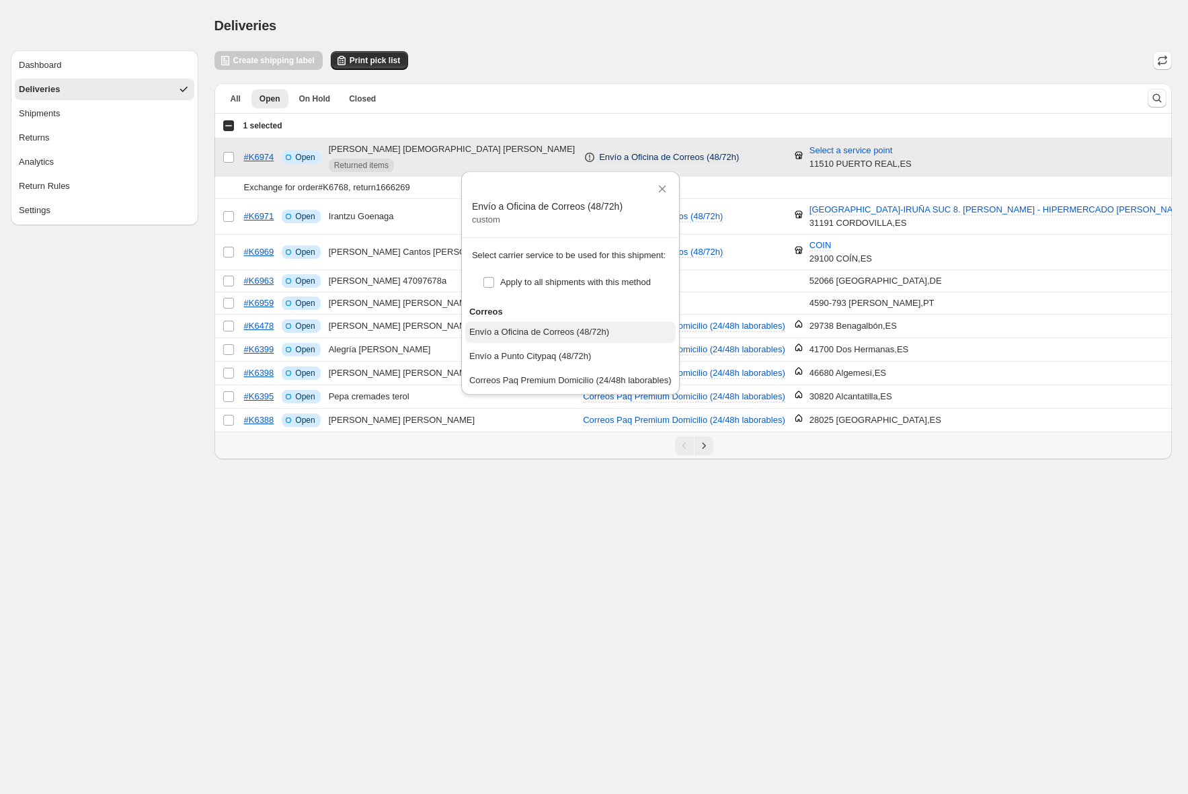
click at [484, 332] on div "Envío a Oficina de Correos (48/72h)" at bounding box center [539, 331] width 140 height 13
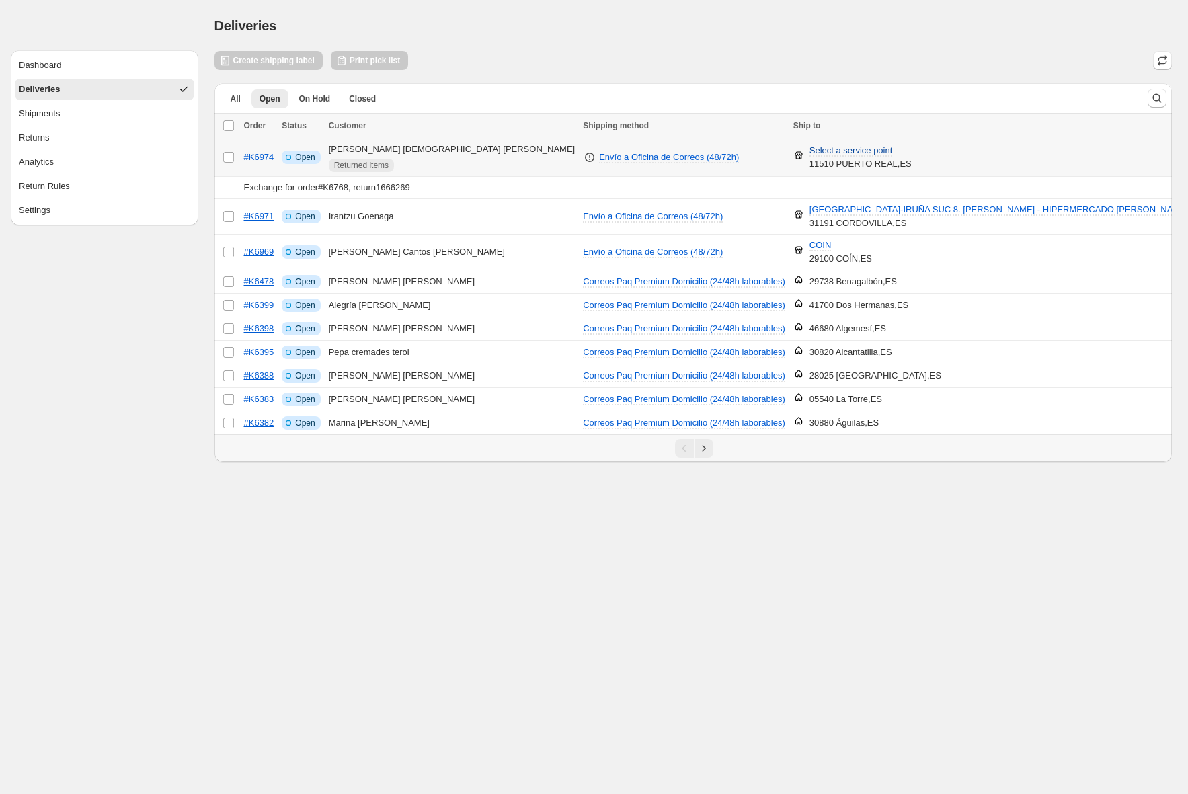
click at [809, 153] on span "Select a service point" at bounding box center [850, 150] width 83 height 11
click at [758, 197] on input "Search by postal code" at bounding box center [793, 200] width 186 height 22
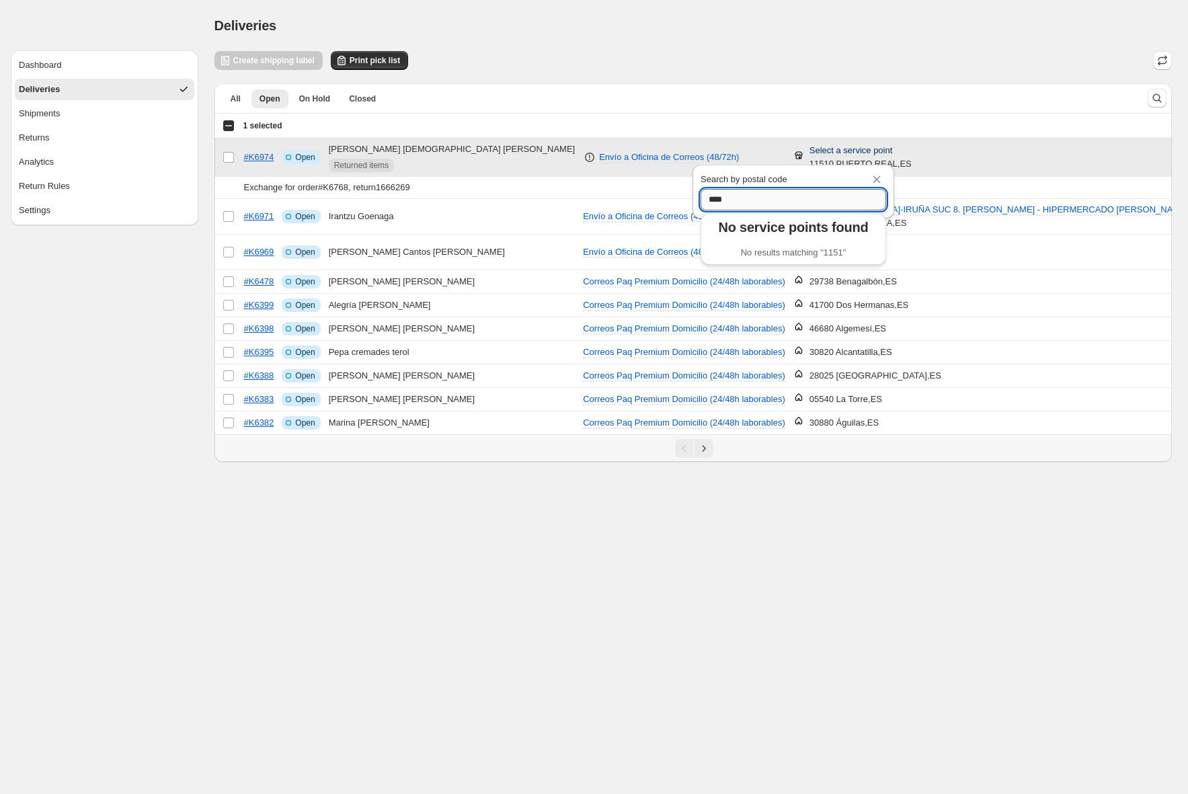
type input "*****"
type input "******"
click at [705, 30] on div "Deliveries" at bounding box center [693, 25] width 958 height 19
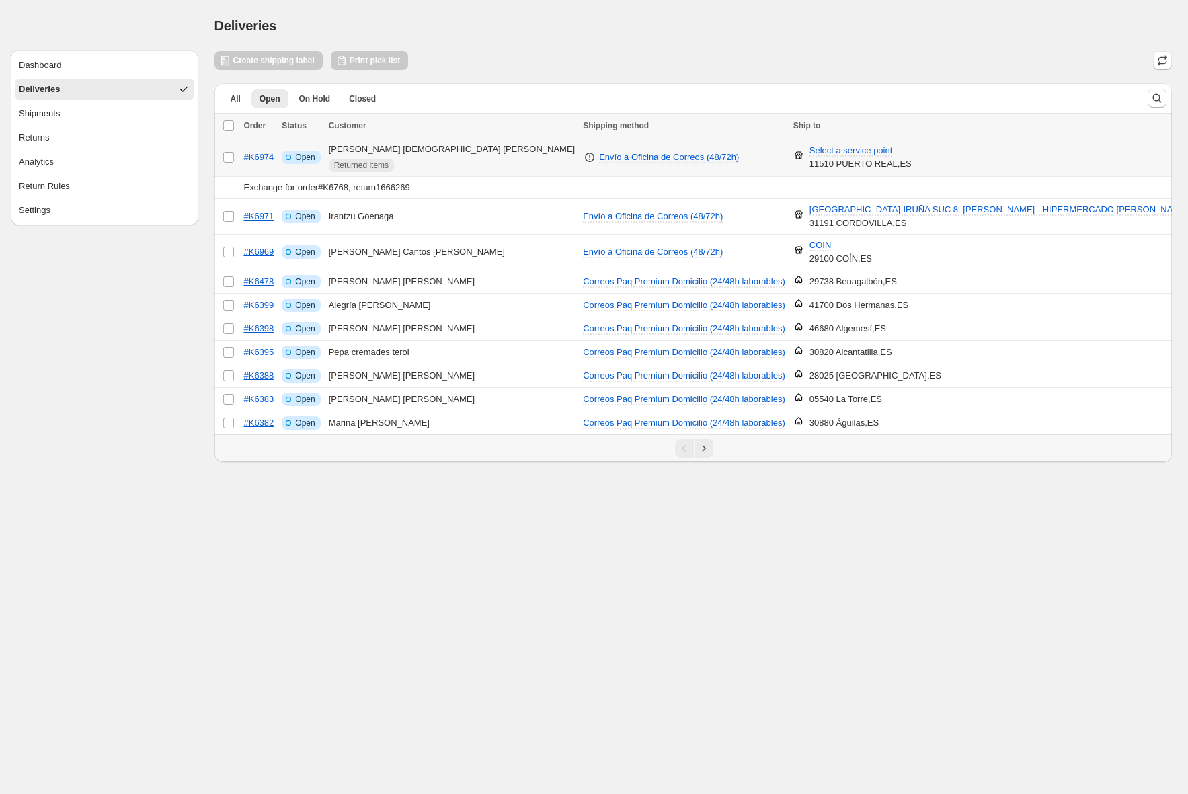
click at [809, 167] on div "Select a service point 11510 [GEOGRAPHIC_DATA] , [GEOGRAPHIC_DATA]" at bounding box center [860, 157] width 102 height 27
click at [287, 65] on div "Create shipping label Print pick list" at bounding box center [311, 60] width 194 height 19
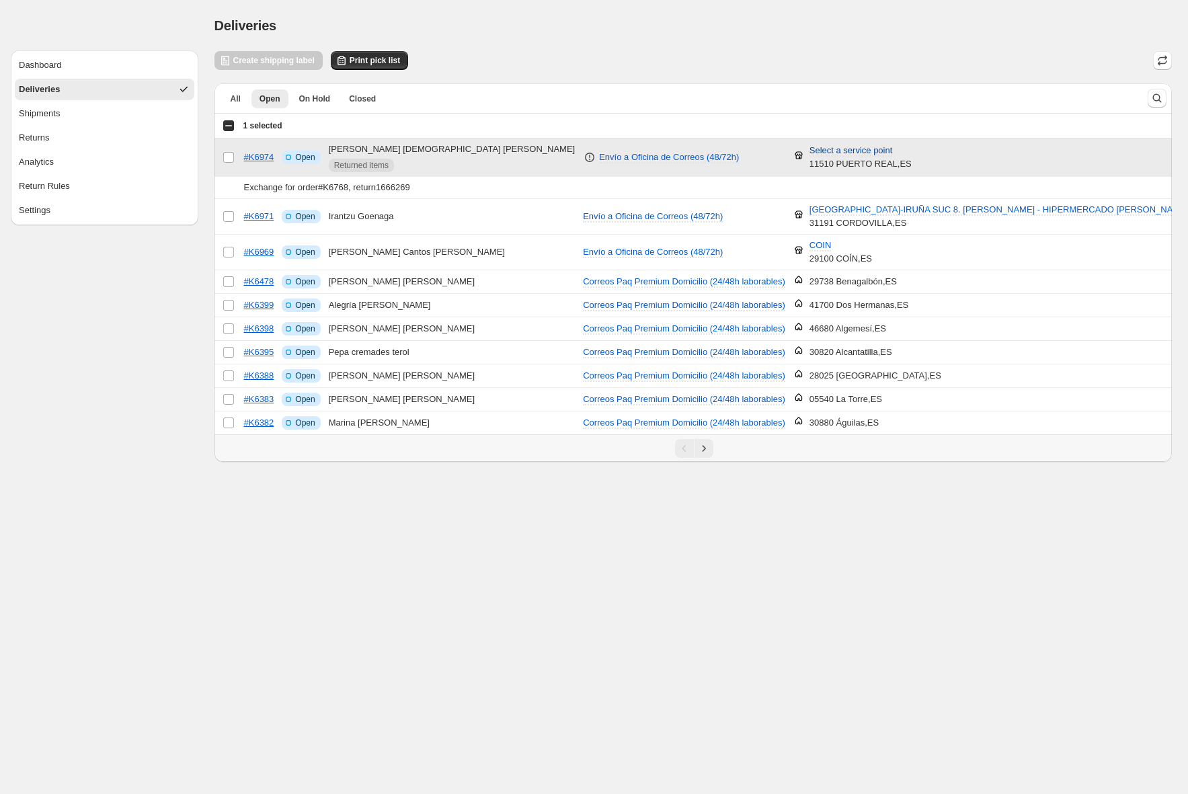
click at [813, 153] on span "Select a service point" at bounding box center [850, 150] width 83 height 11
click at [775, 202] on input "Search by postal code" at bounding box center [793, 200] width 186 height 22
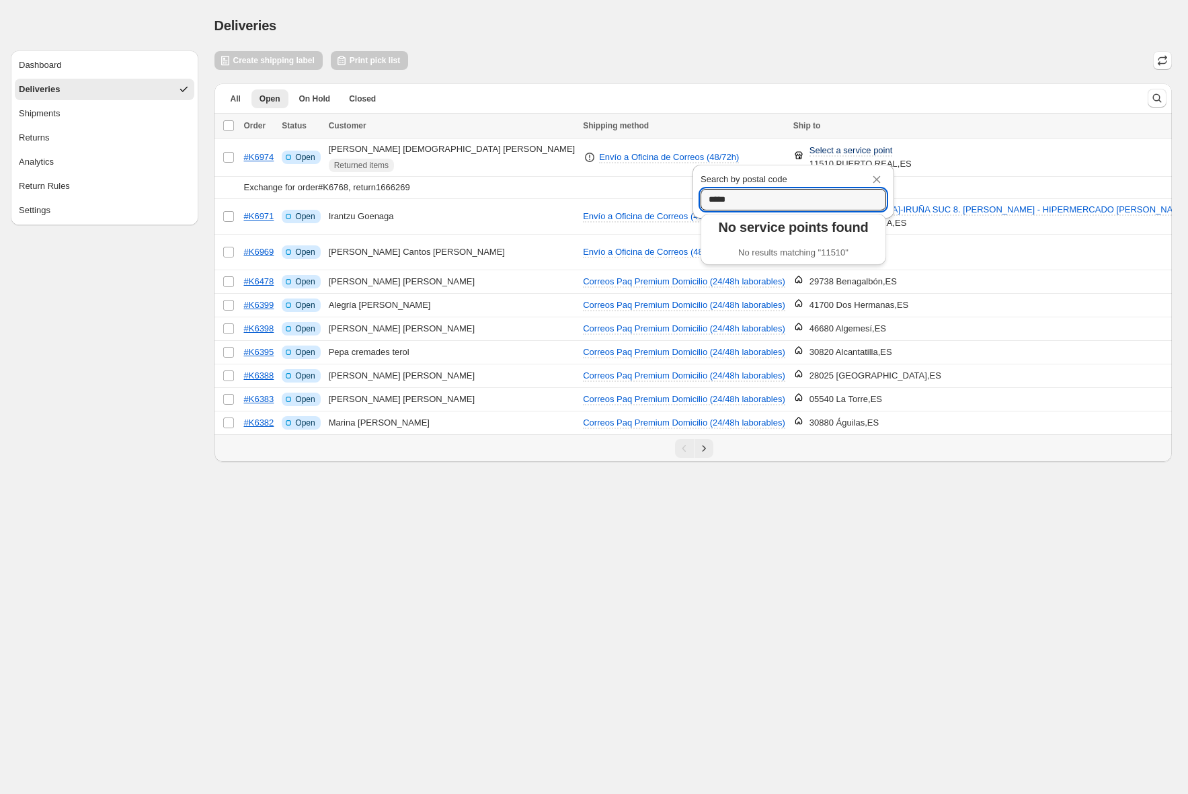
type input "*****"
click at [896, 63] on div "Create shipping label Print pick list" at bounding box center [693, 60] width 958 height 19
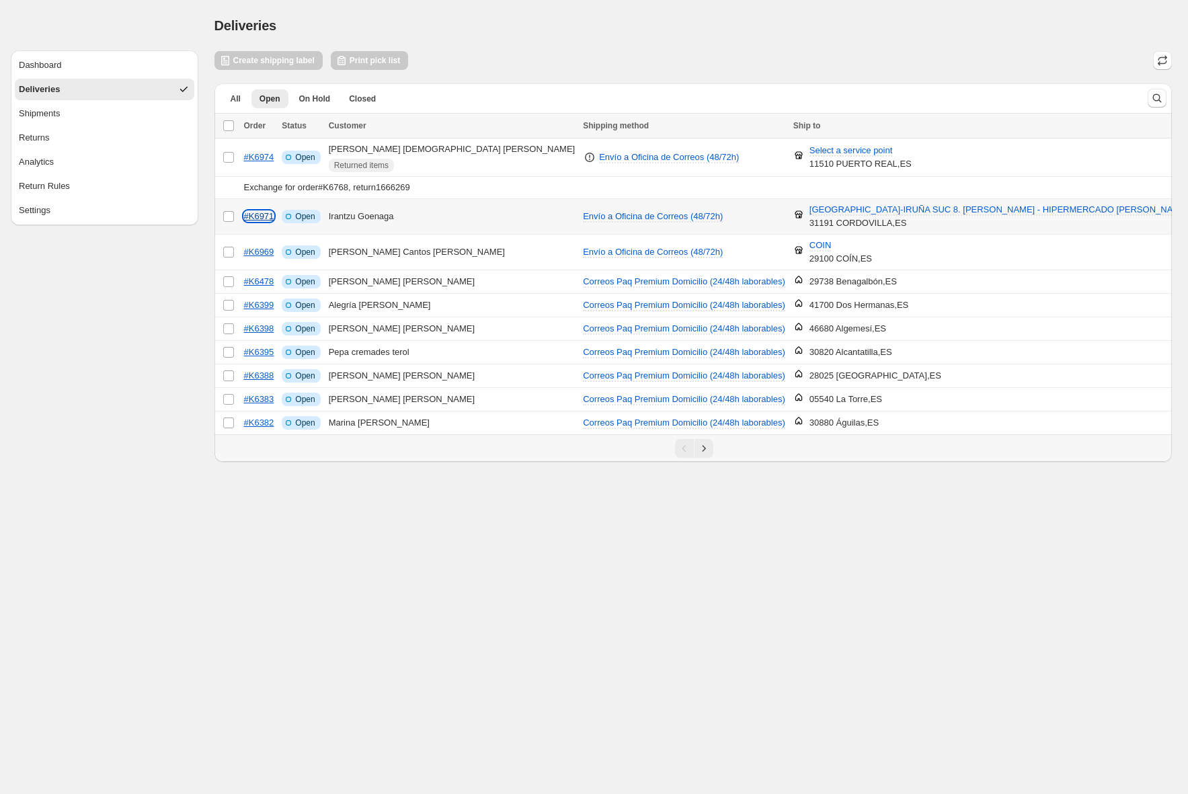
click at [258, 218] on link "#K6971" at bounding box center [259, 216] width 30 height 10
click at [809, 245] on span "COIN" at bounding box center [820, 245] width 22 height 11
click at [913, 248] on div "COIN 29100 COÍN , ES" at bounding box center [990, 252] width 395 height 27
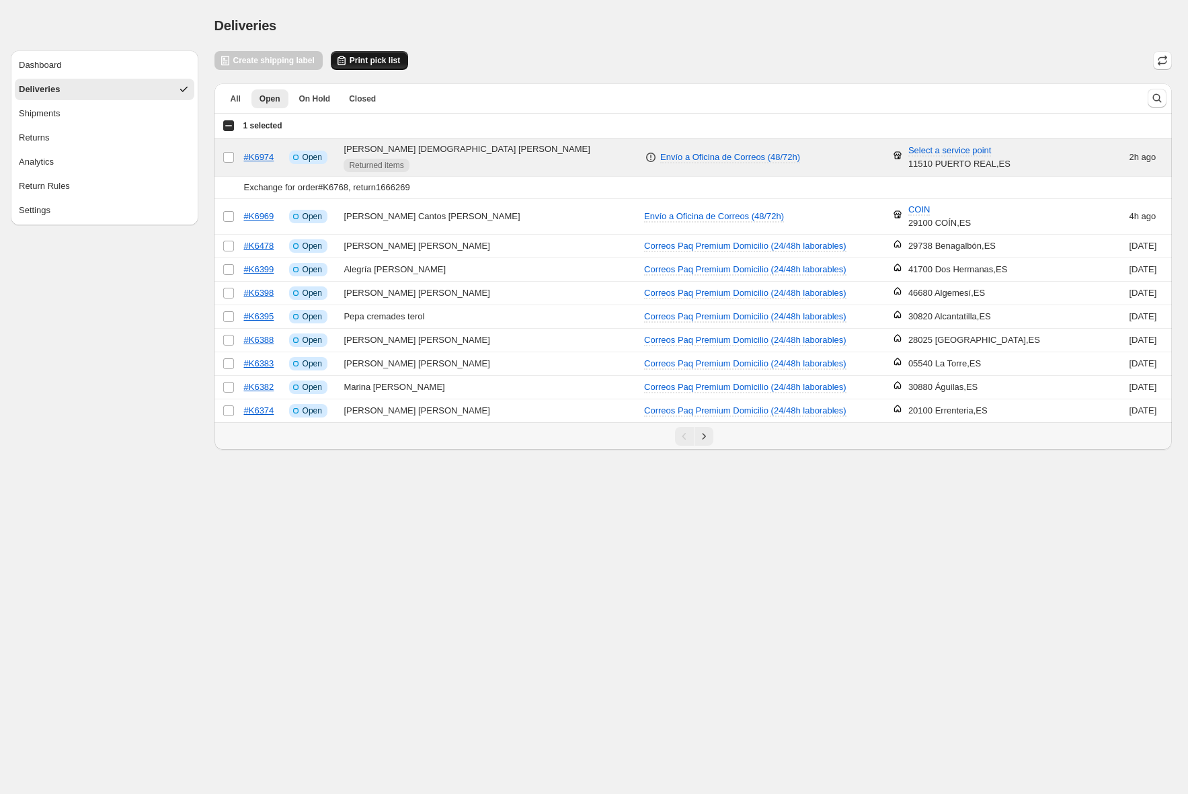
click at [379, 63] on span "Print pick list" at bounding box center [375, 60] width 50 height 11
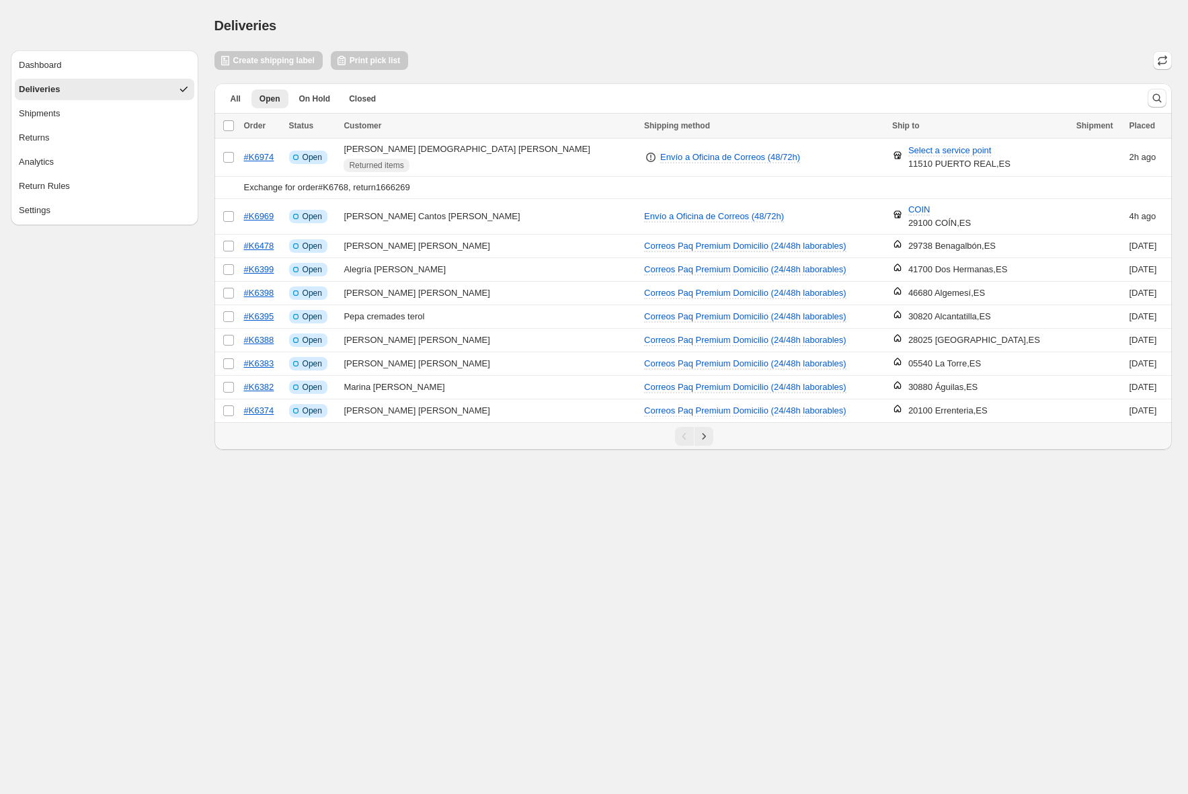
click at [250, 56] on div "Create shipping label Print pick list" at bounding box center [311, 60] width 194 height 19
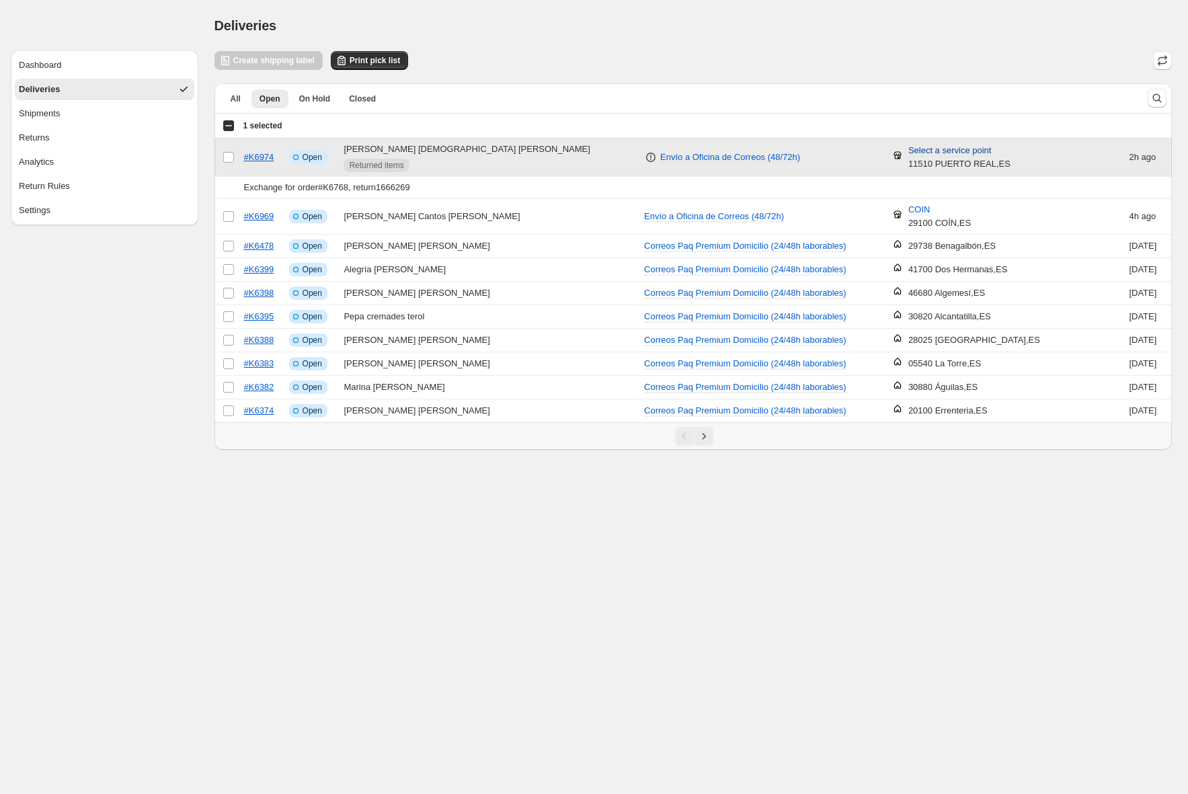
click at [924, 155] on span "Select a service point" at bounding box center [949, 150] width 83 height 11
click at [905, 200] on input "Search by postal code" at bounding box center [933, 200] width 186 height 22
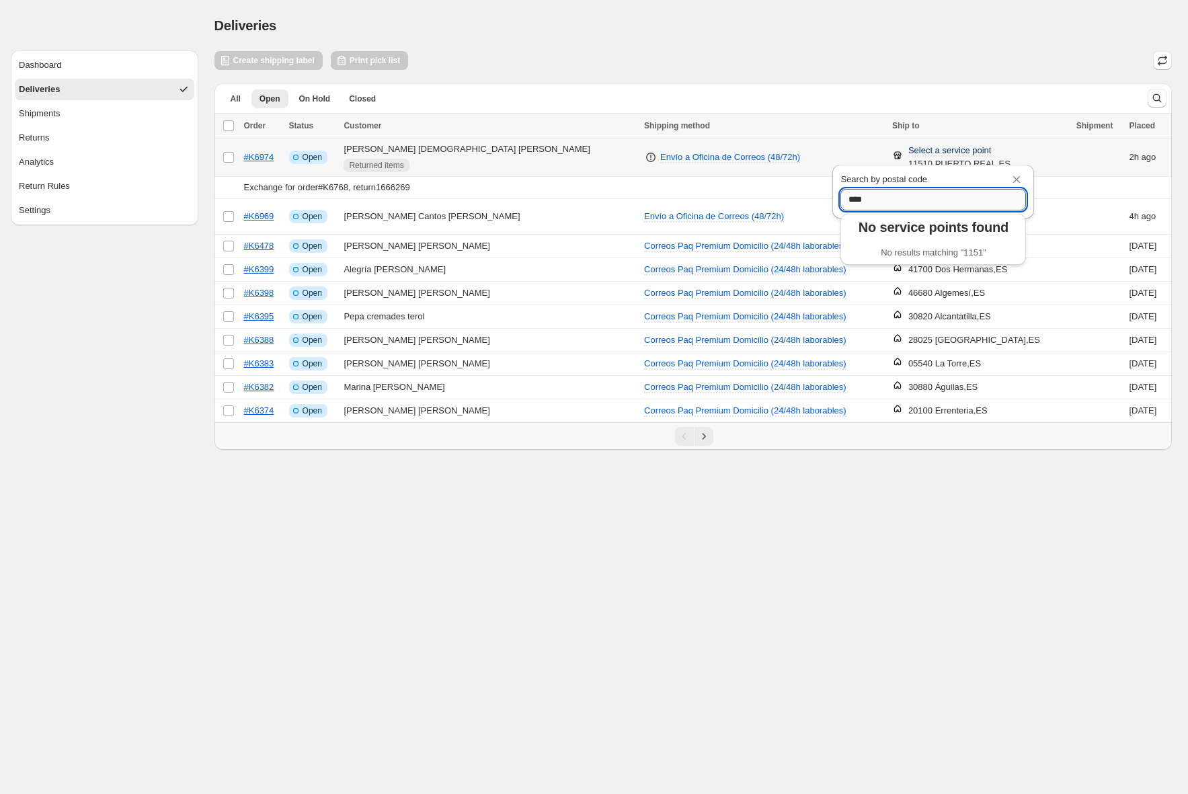
type input "*****"
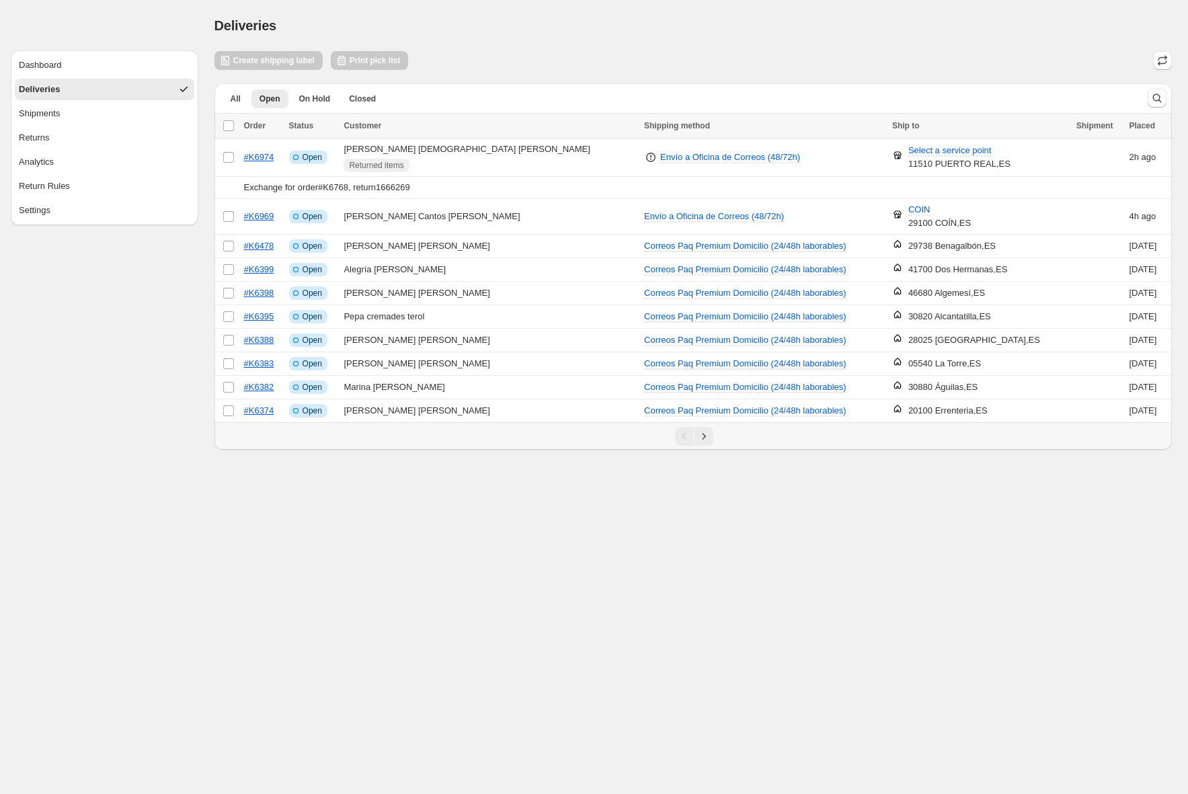
click at [559, 41] on div "Deliveries. This page is ready Deliveries" at bounding box center [693, 25] width 958 height 51
